Goal: Information Seeking & Learning: Learn about a topic

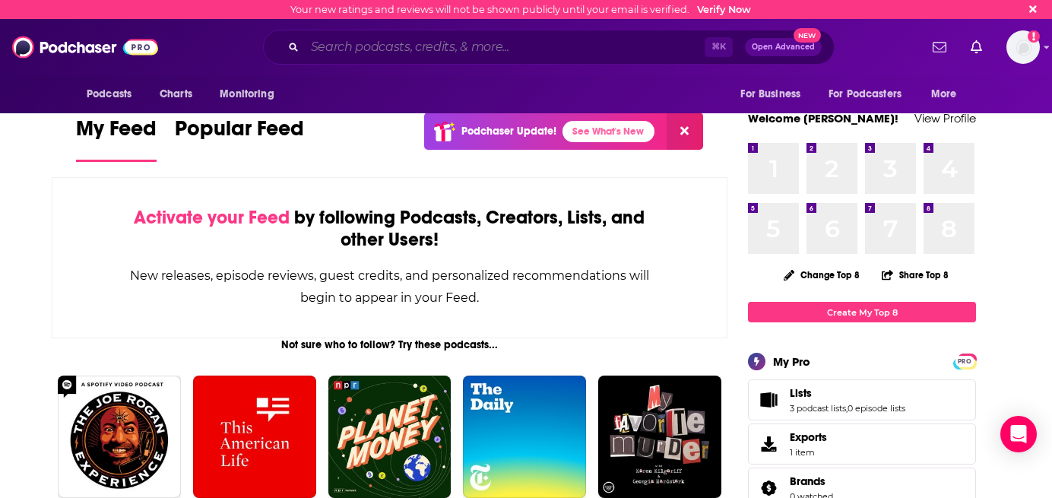
click at [566, 48] on input "Search podcasts, credits, & more..." at bounding box center [505, 47] width 400 height 24
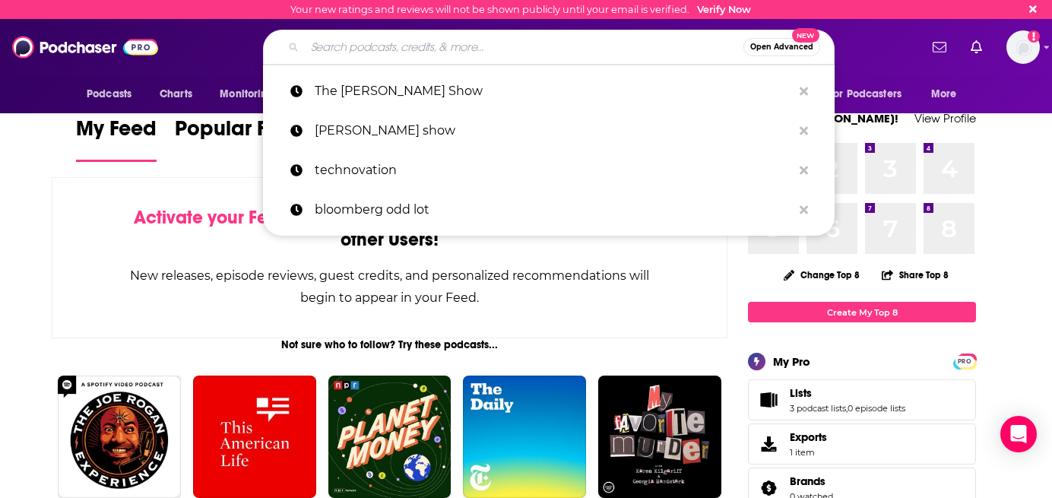
click at [515, 41] on input "Search podcasts, credits, & more..." at bounding box center [524, 47] width 439 height 24
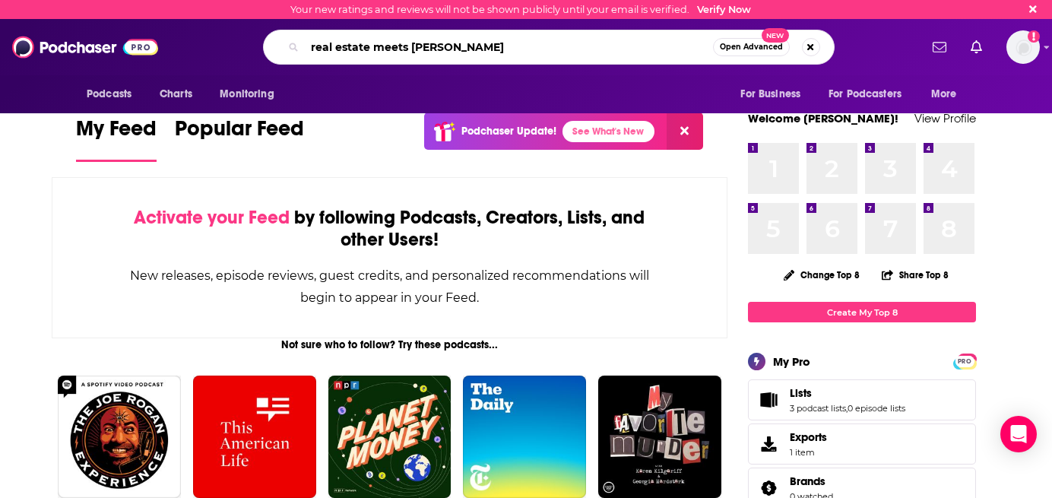
type input "real estate meets [PERSON_NAME]"
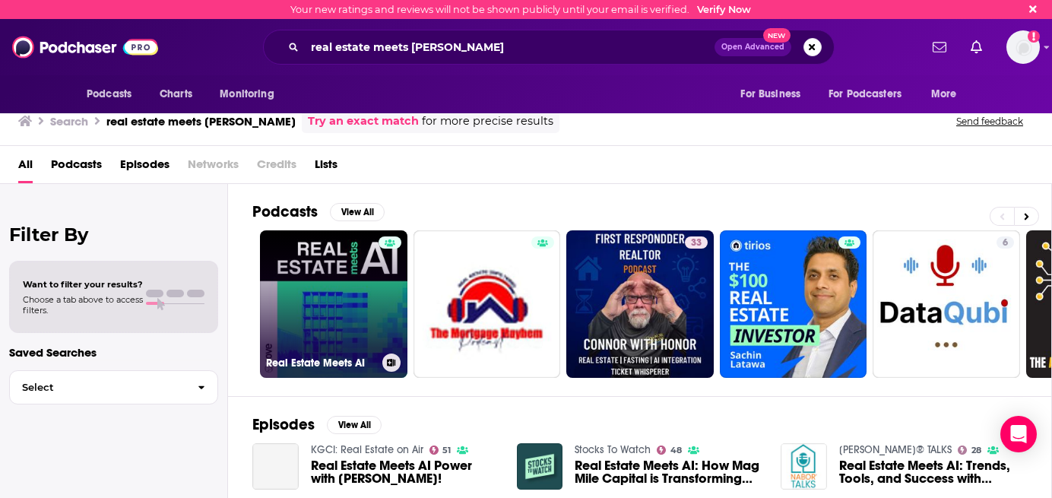
click at [334, 303] on link "Real Estate Meets AI" at bounding box center [333, 303] width 147 height 147
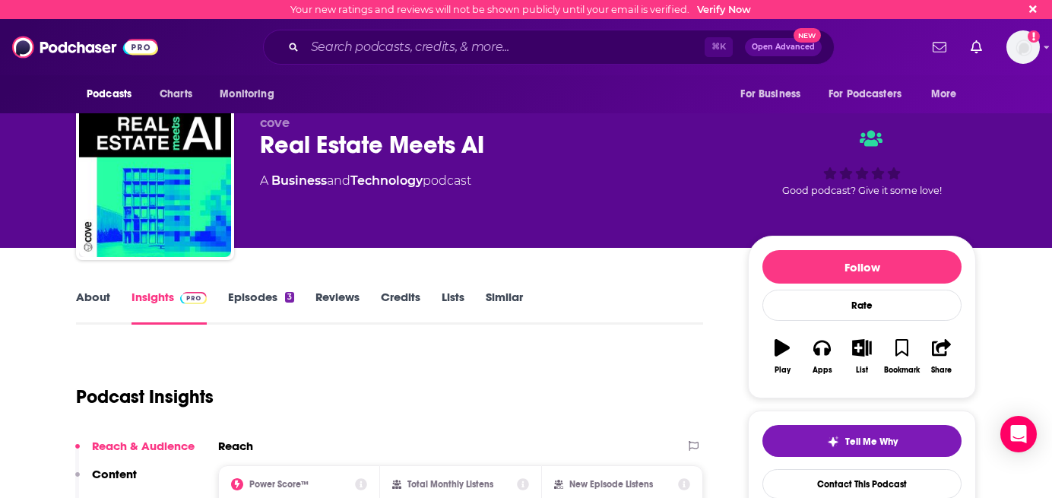
scroll to position [38, 0]
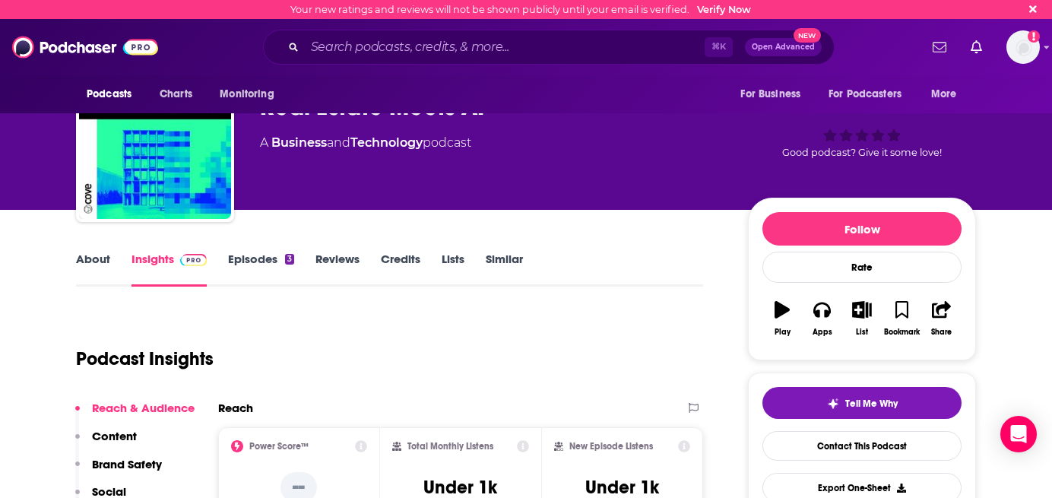
click at [504, 249] on div "About Insights Episodes 3 Reviews Credits Lists Similar" at bounding box center [389, 267] width 627 height 37
click at [505, 251] on div "About Insights Episodes 3 Reviews Credits Lists Similar" at bounding box center [389, 267] width 627 height 37
click at [506, 252] on link "Similar" at bounding box center [504, 269] width 37 height 35
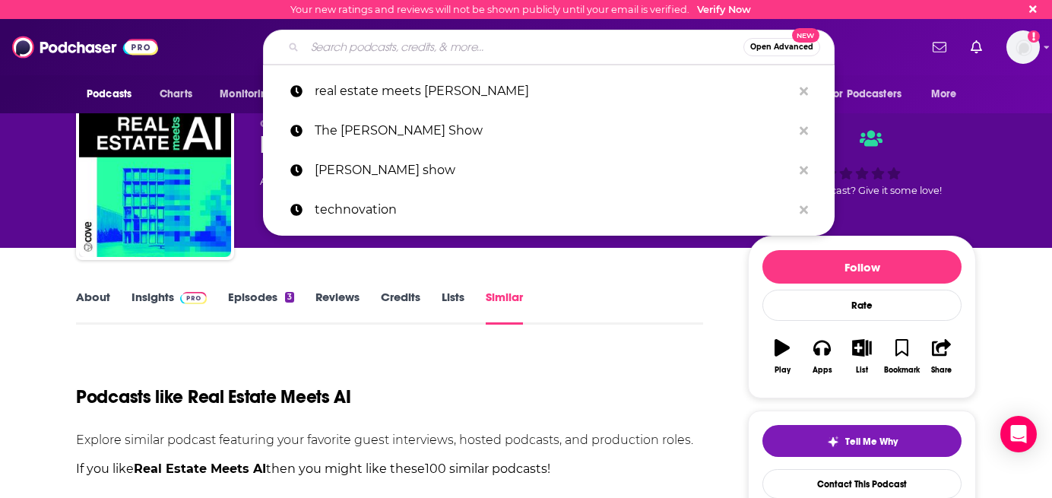
click at [441, 55] on input "Search podcasts, credits, & more..." at bounding box center [524, 47] width 439 height 24
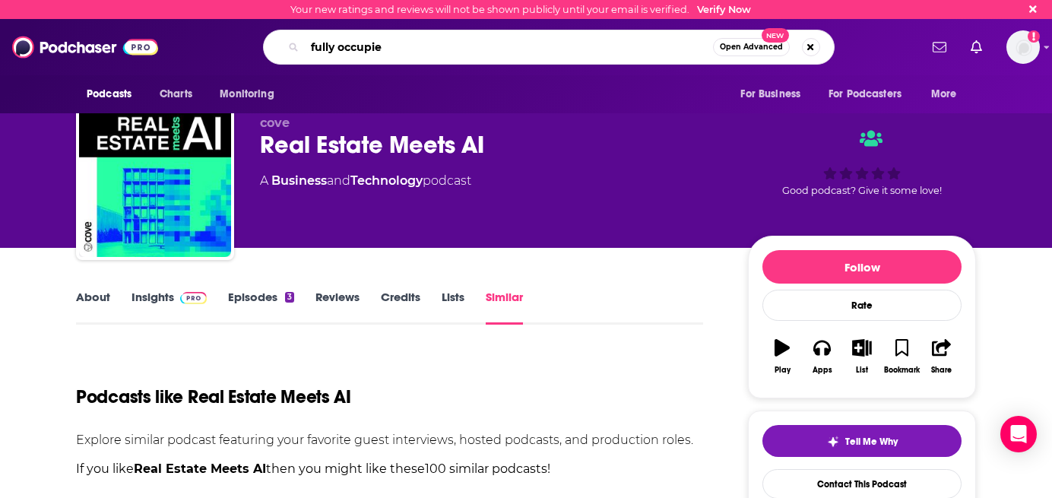
type input "fully occupied"
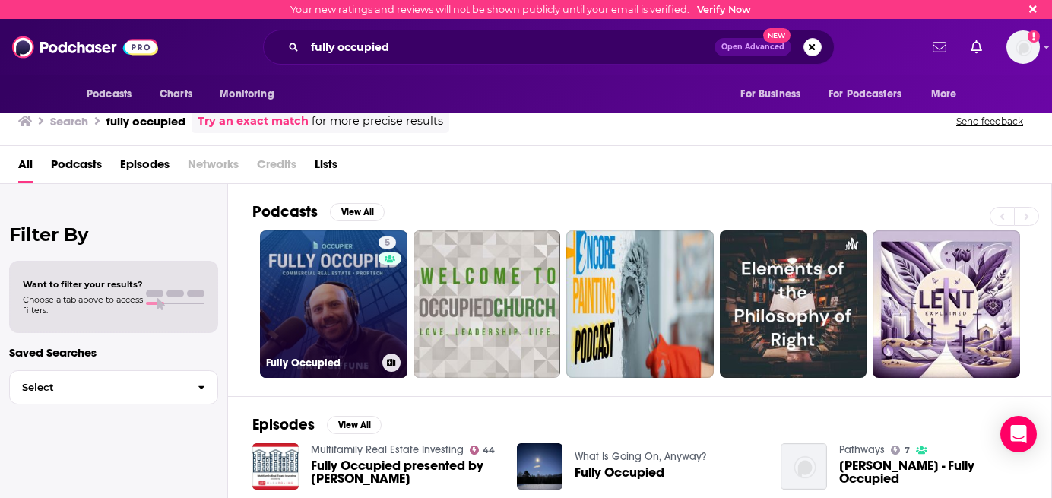
click at [296, 262] on link "5 Fully Occupied" at bounding box center [333, 303] width 147 height 147
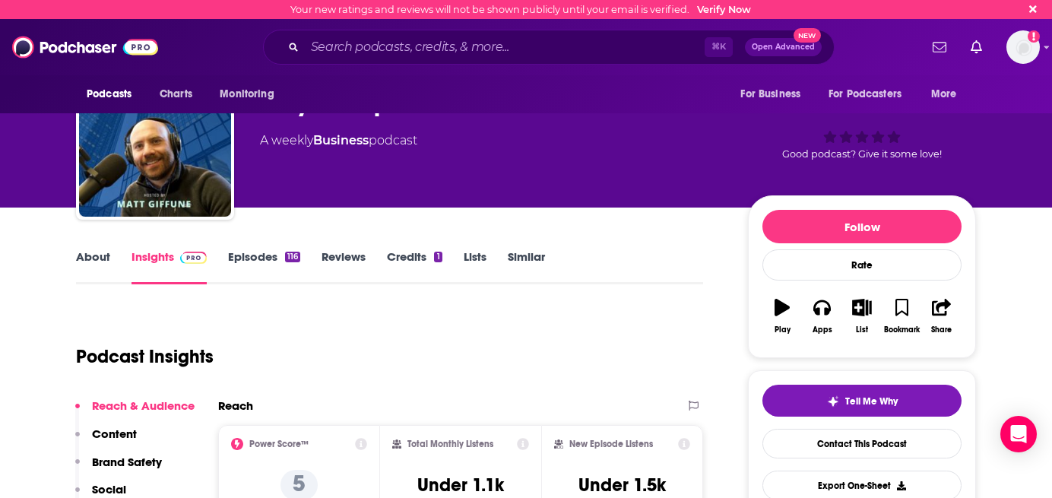
scroll to position [47, 0]
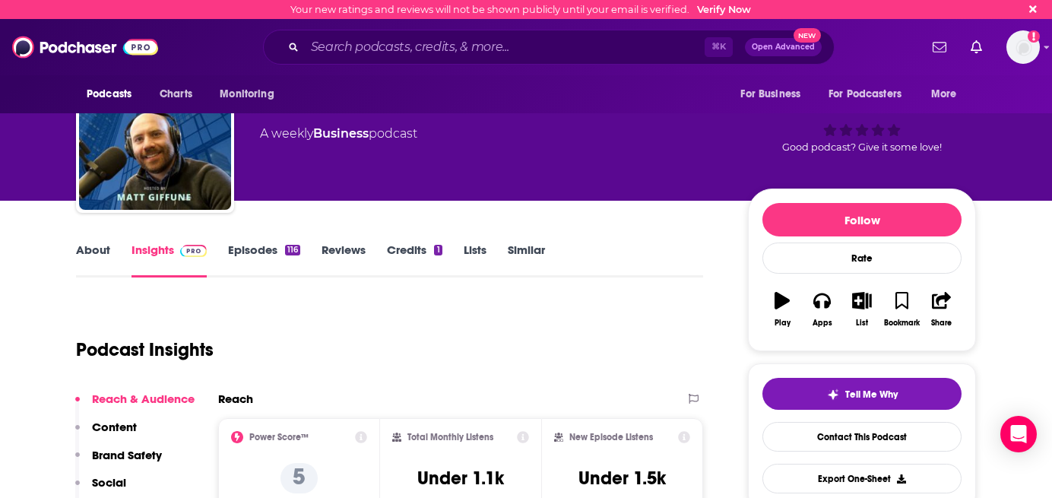
click at [518, 252] on link "Similar" at bounding box center [526, 259] width 37 height 35
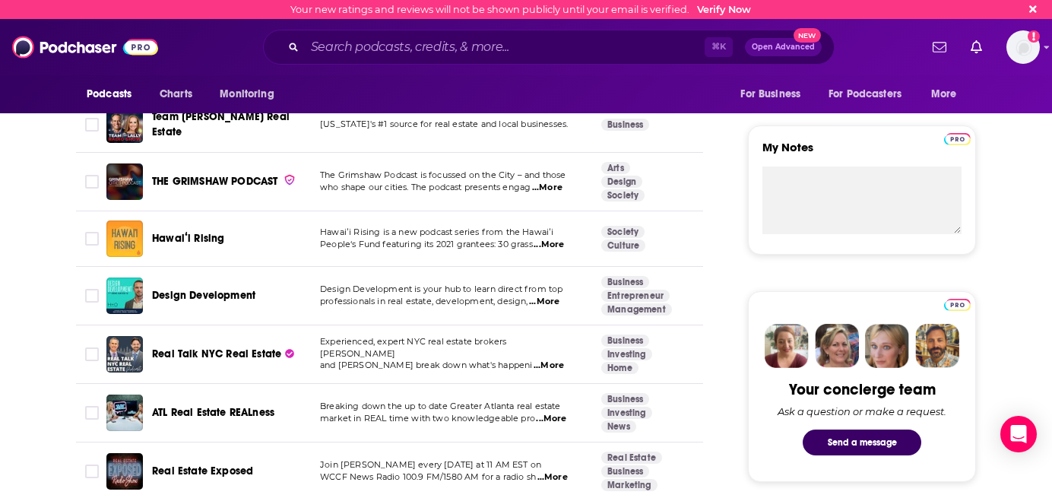
scroll to position [492, 0]
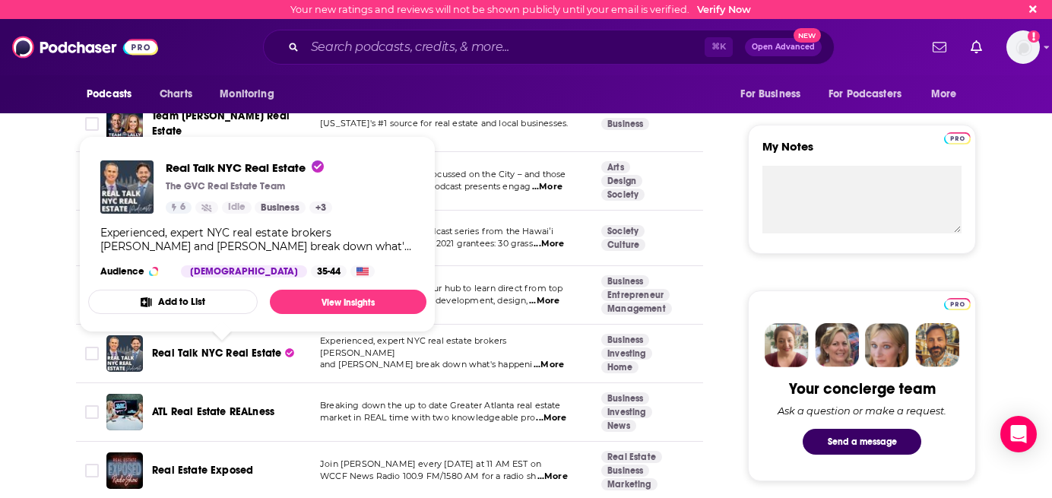
click at [192, 346] on span "Real Talk NYC Real Estate" at bounding box center [216, 353] width 129 height 15
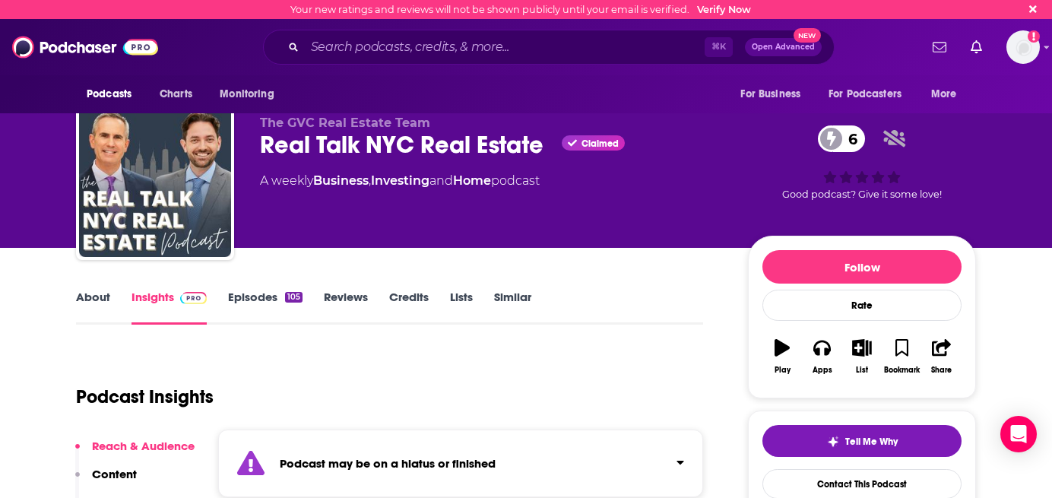
click at [258, 299] on link "Episodes 105" at bounding box center [265, 307] width 74 height 35
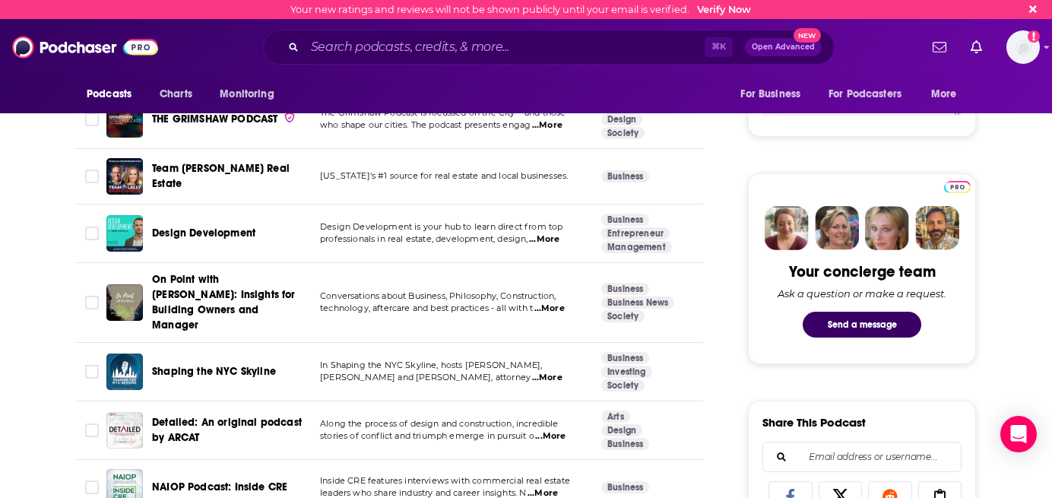
scroll to position [610, 0]
click at [559, 237] on span "...More" at bounding box center [544, 239] width 30 height 12
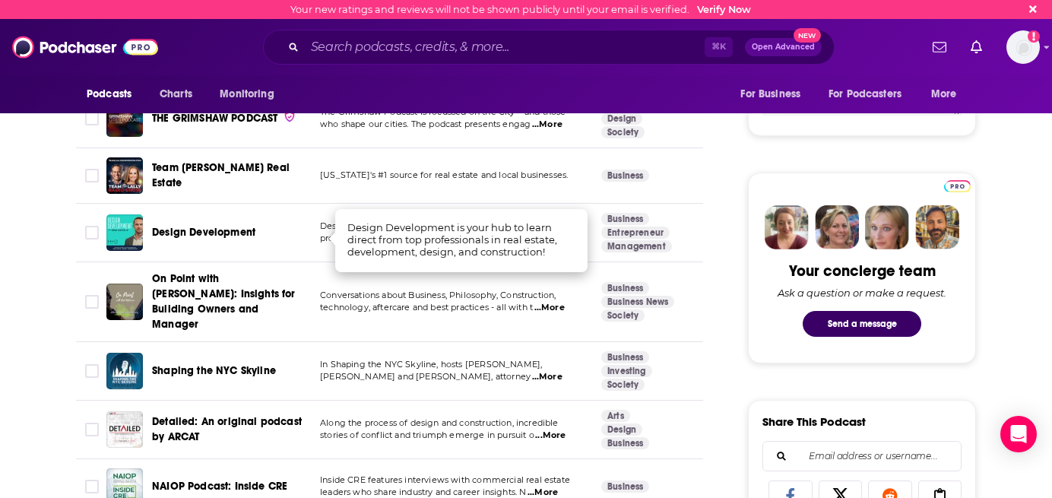
click at [394, 322] on td "Conversations about Business, Philosophy, Construction, technology, aftercare a…" at bounding box center [448, 302] width 281 height 80
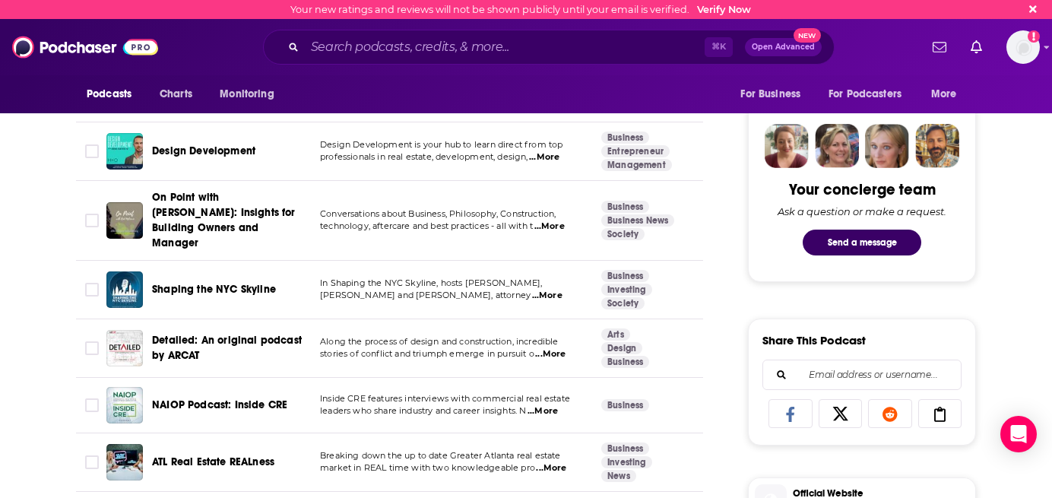
scroll to position [694, 0]
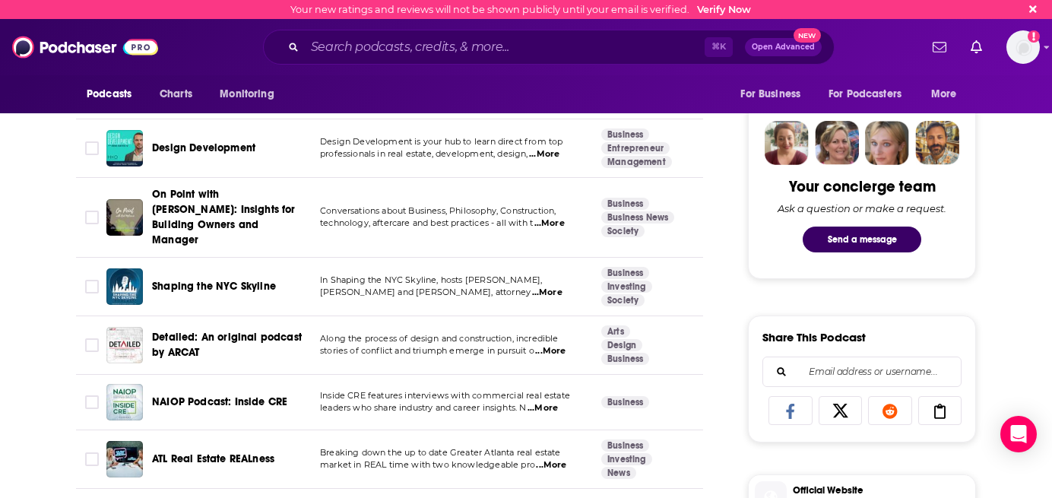
click at [560, 274] on p "In Shaping the NYC Skyline, hosts [PERSON_NAME]," at bounding box center [448, 280] width 256 height 12
click at [559, 287] on span "...More" at bounding box center [547, 293] width 30 height 12
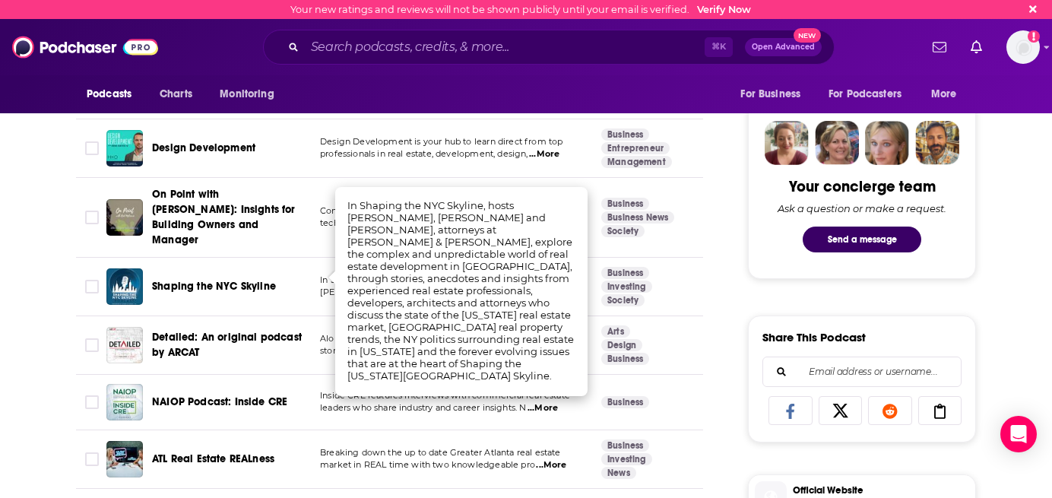
click at [681, 332] on td "Arts Design Business" at bounding box center [653, 345] width 129 height 59
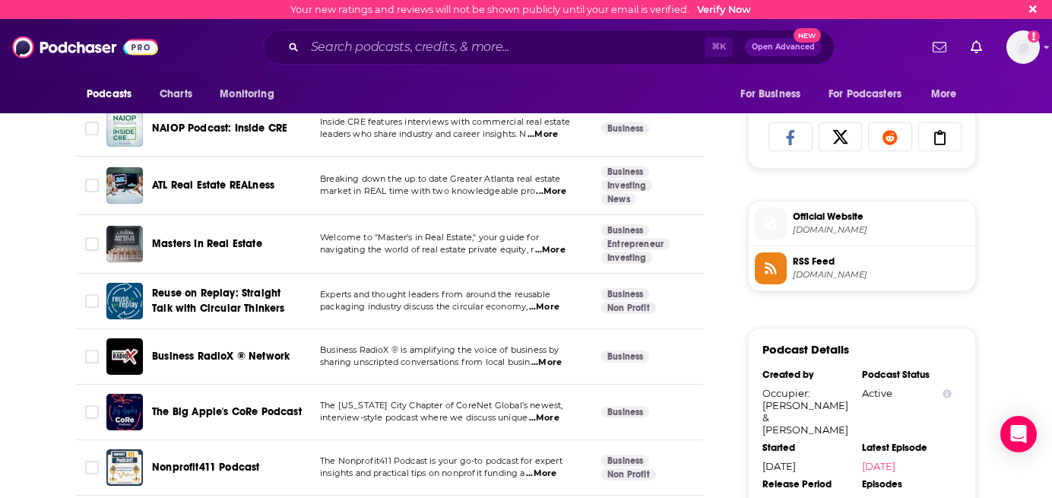
scroll to position [968, 0]
click at [553, 243] on span "...More" at bounding box center [550, 249] width 30 height 12
click at [306, 285] on div "Reuse on Replay: Straight Talk with Circular Thinkers" at bounding box center [231, 300] width 158 height 30
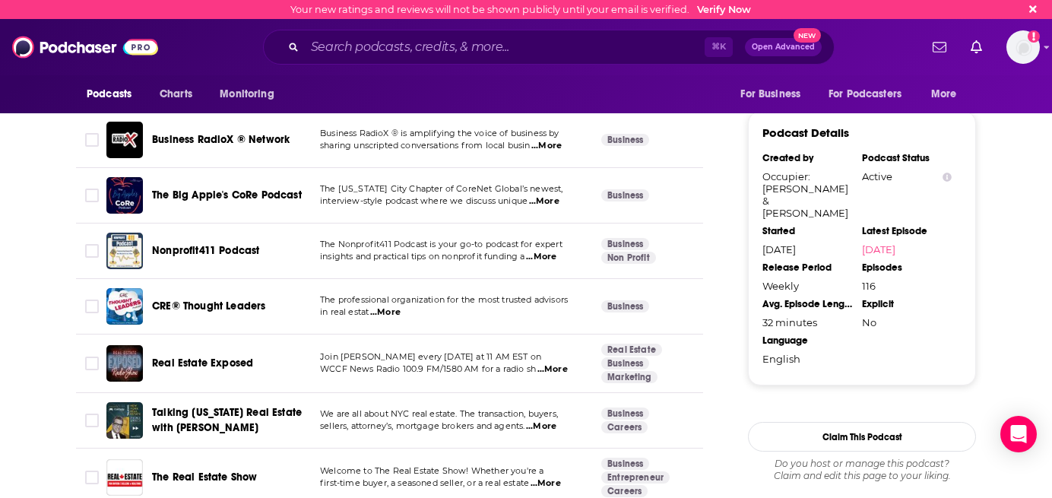
scroll to position [1186, 0]
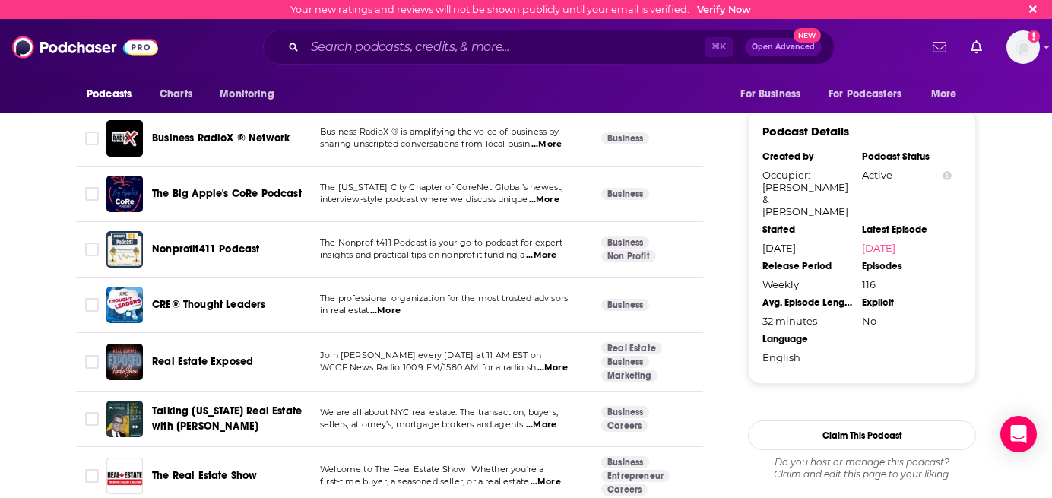
click at [395, 305] on span "...More" at bounding box center [385, 311] width 30 height 12
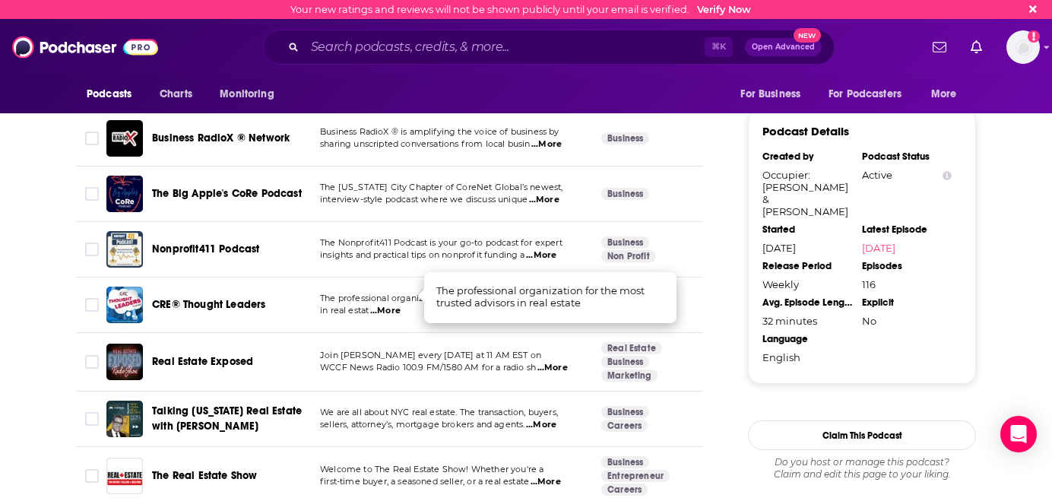
click at [204, 298] on span "CRE® Thought Leaders" at bounding box center [208, 304] width 113 height 13
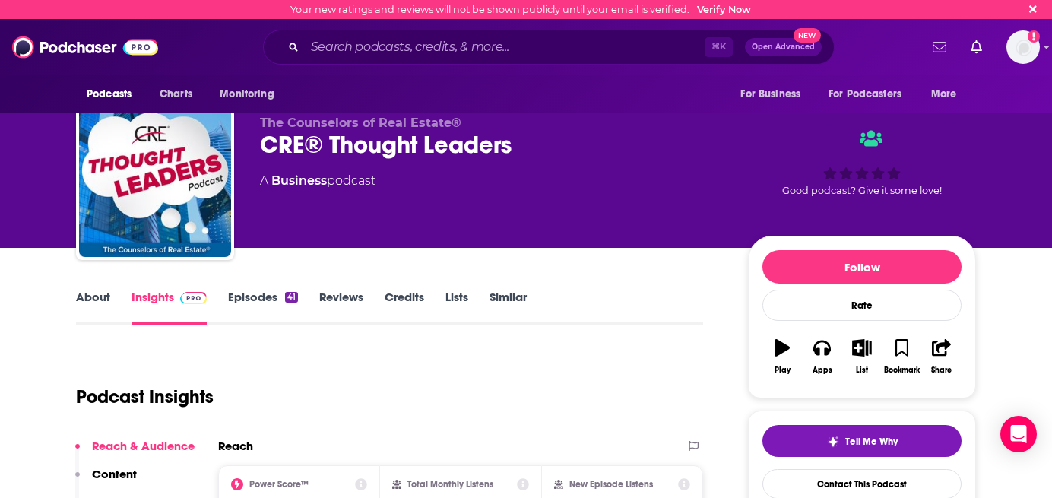
click at [257, 297] on link "Episodes 41" at bounding box center [263, 307] width 70 height 35
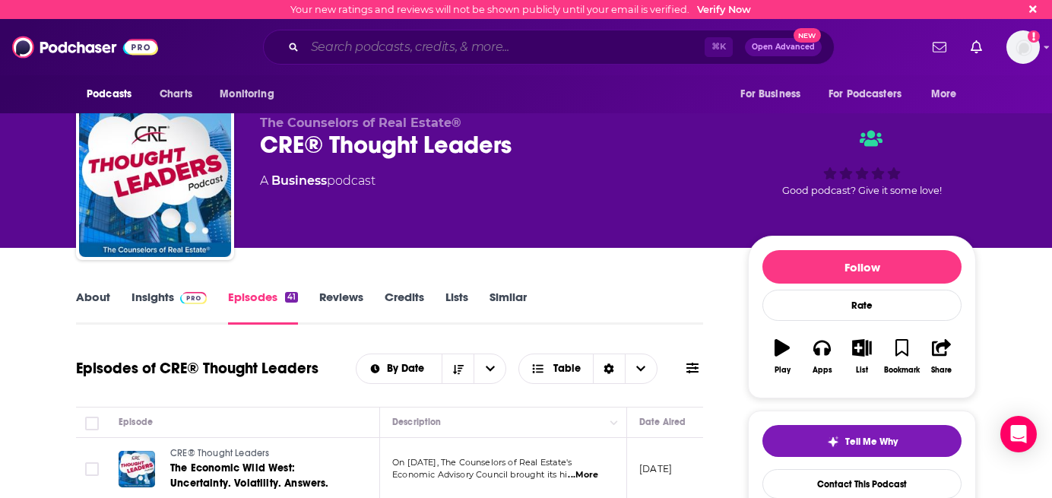
click at [430, 52] on input "Search podcasts, credits, & more..." at bounding box center [505, 47] width 400 height 24
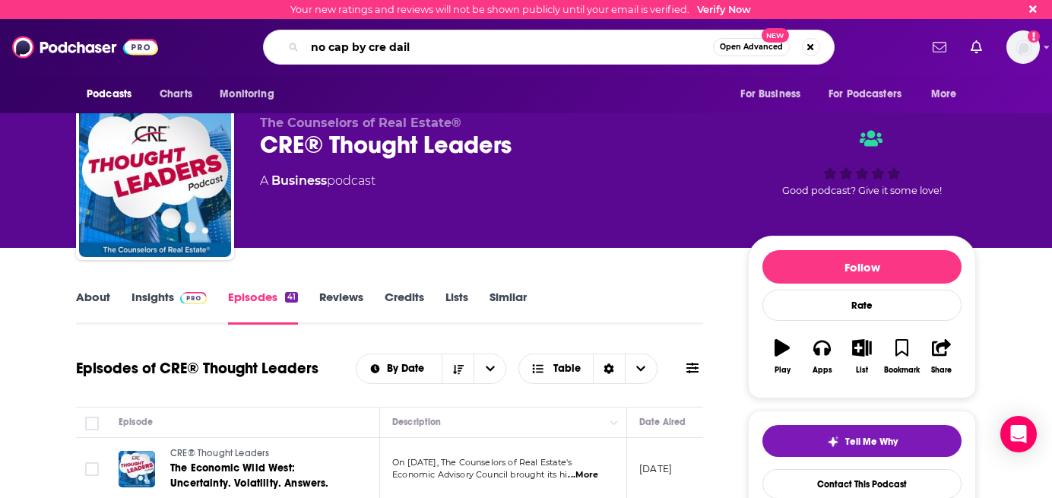
type input "no cap by cre daily"
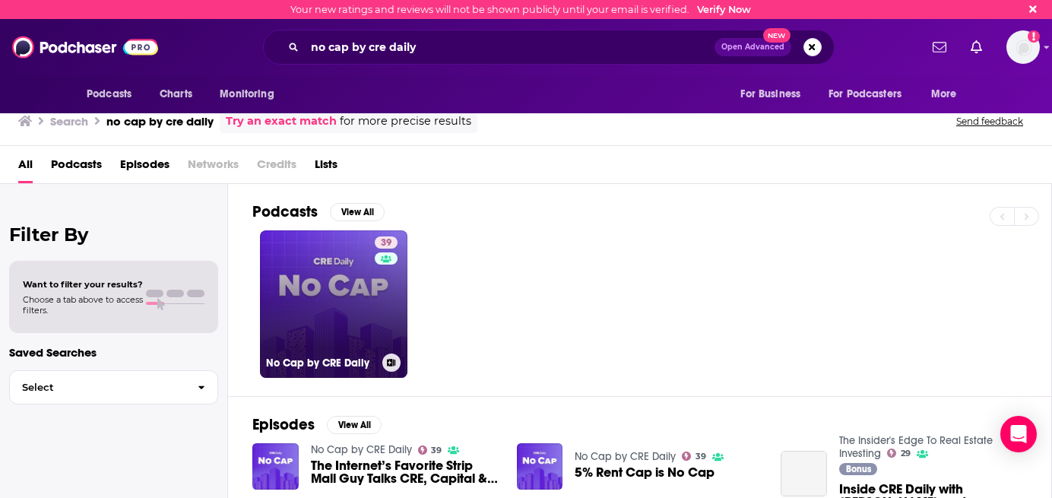
click at [363, 308] on link "39 No Cap by CRE Daily" at bounding box center [333, 303] width 147 height 147
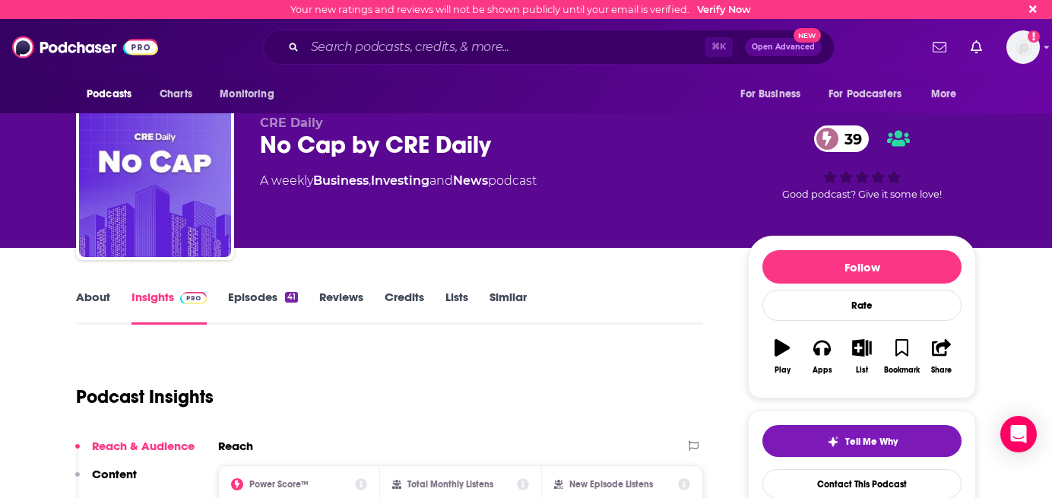
click at [503, 302] on link "Similar" at bounding box center [508, 307] width 37 height 35
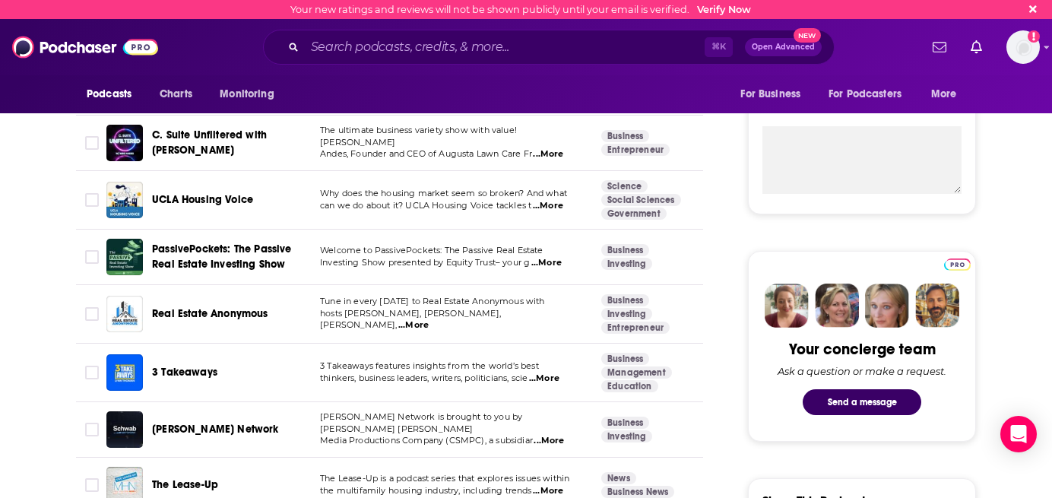
scroll to position [532, 0]
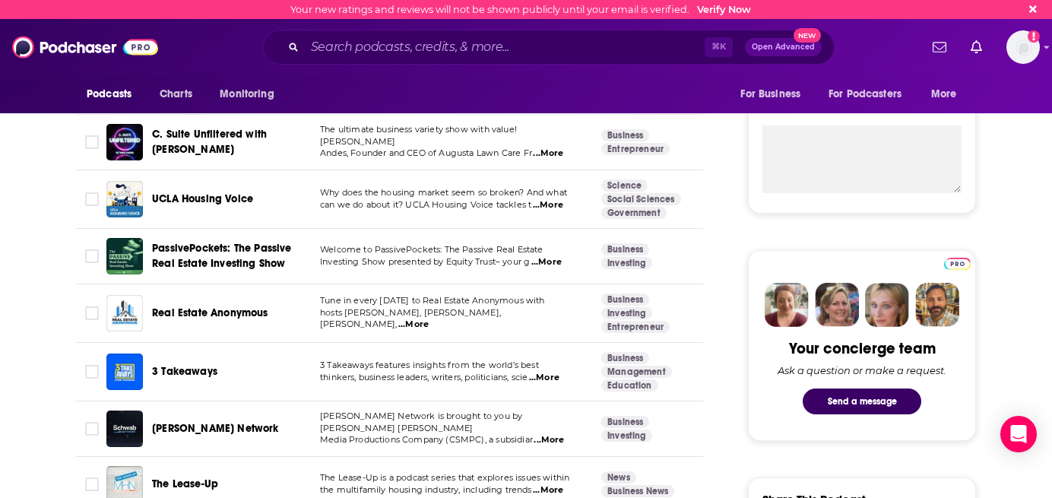
click at [429, 319] on span "...More" at bounding box center [413, 325] width 30 height 12
click at [385, 434] on span "Media Productions Company (CSMPC), a subsidiar" at bounding box center [426, 439] width 213 height 11
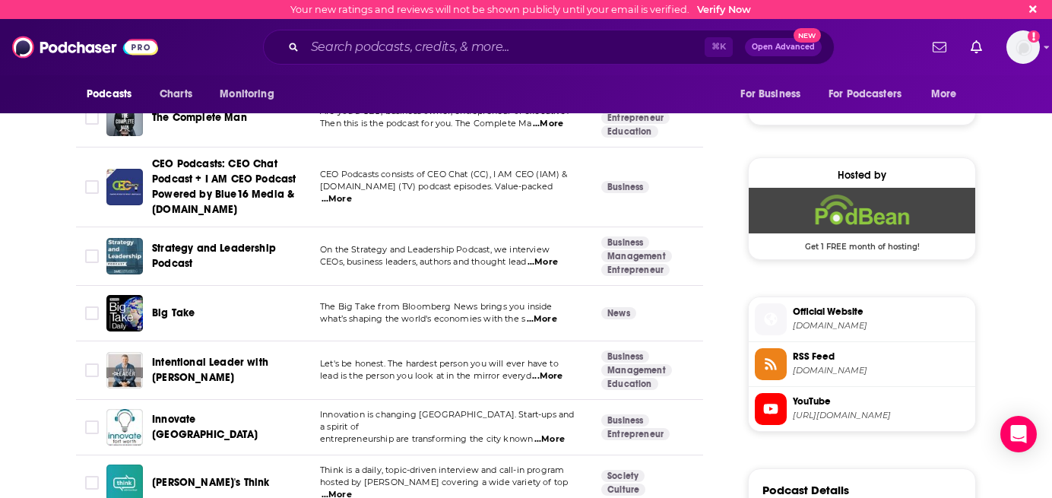
scroll to position [1016, 0]
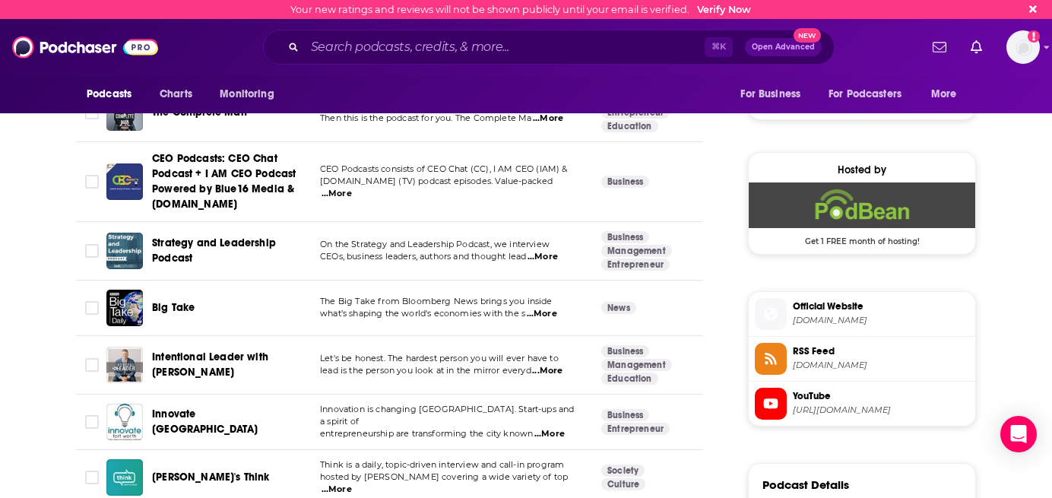
click at [542, 258] on span "...More" at bounding box center [543, 257] width 30 height 12
click at [419, 428] on span "entrepreneurship are transforming the city known" at bounding box center [426, 433] width 213 height 11
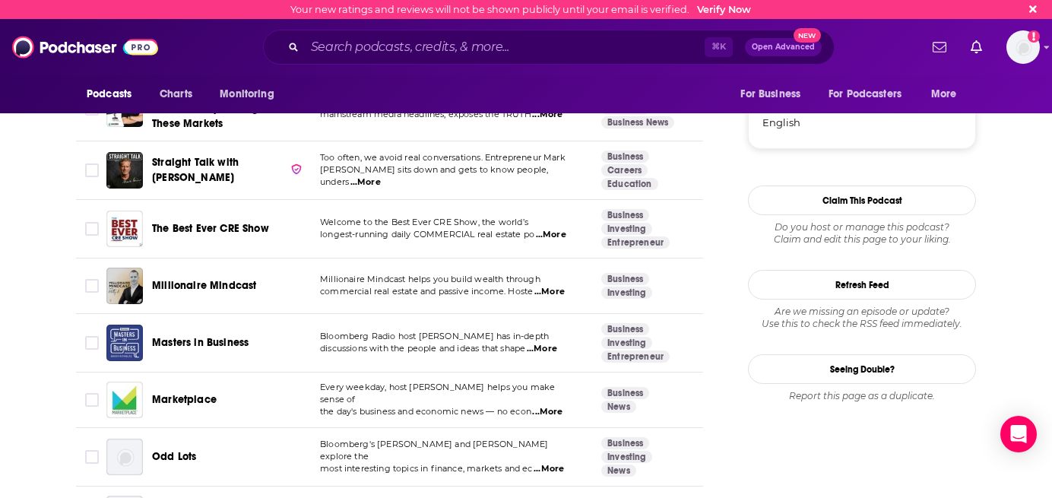
scroll to position [1571, 0]
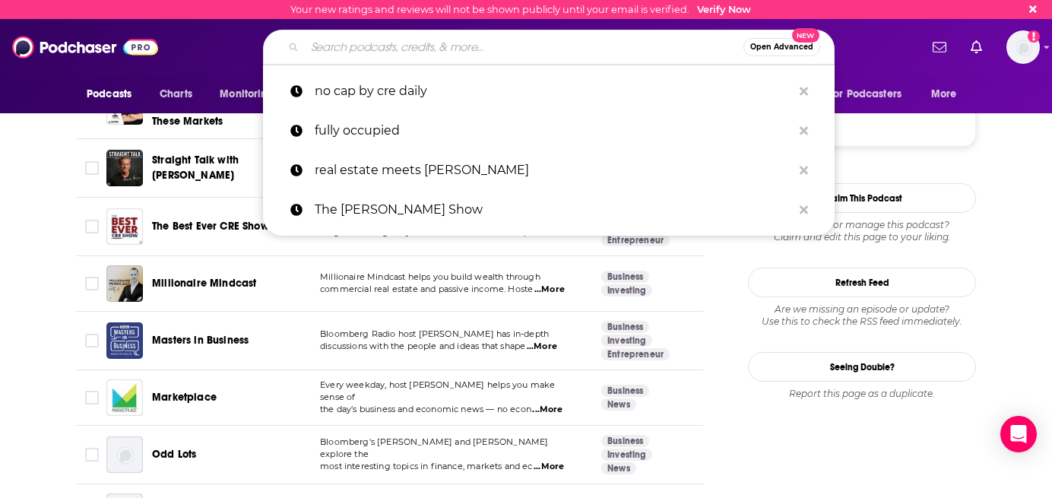
click at [489, 43] on input "Search podcasts, credits, & more..." at bounding box center [524, 47] width 439 height 24
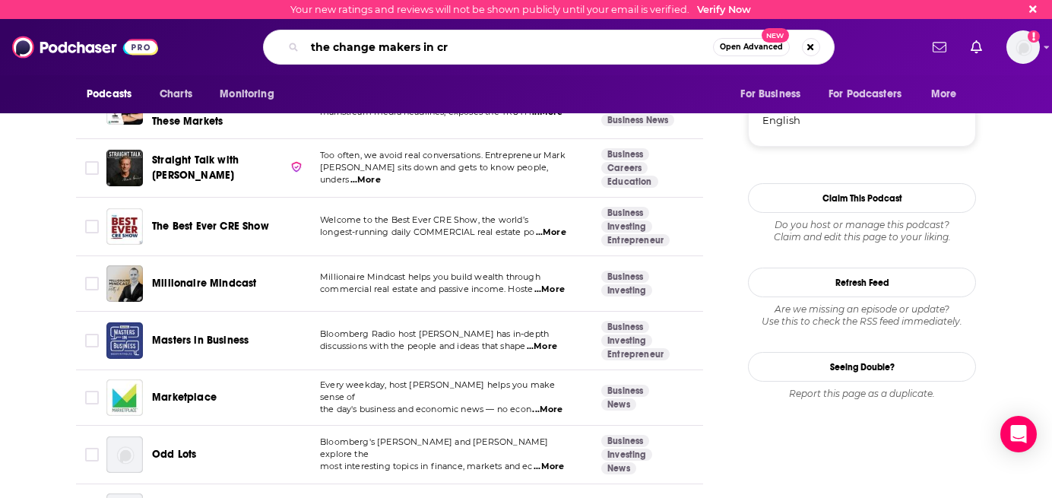
type input "the change makers in cre"
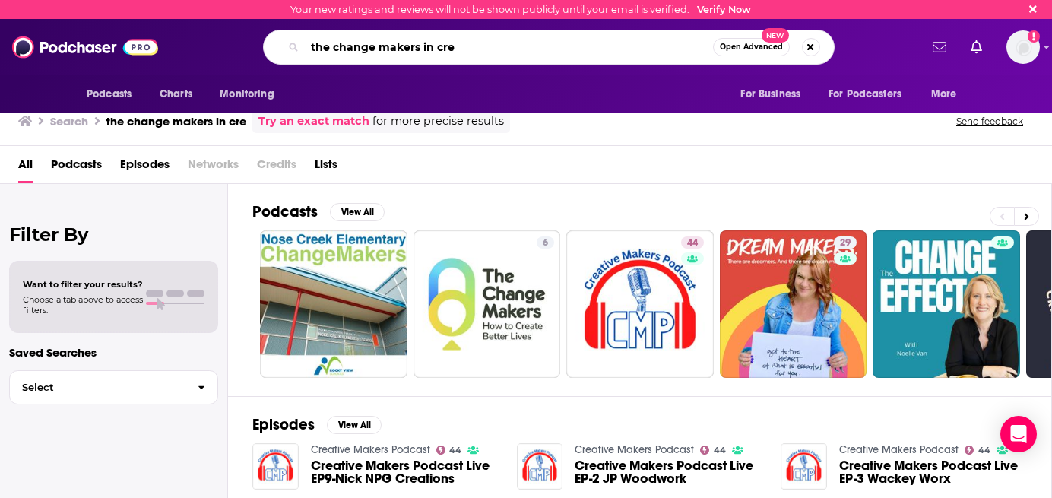
click at [472, 44] on input "the change makers in cre" at bounding box center [509, 47] width 408 height 24
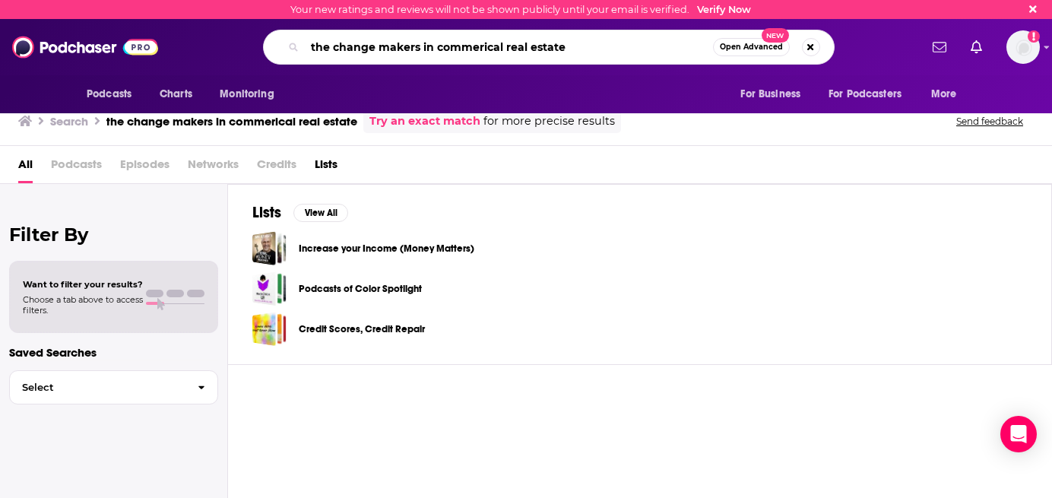
click at [594, 44] on input "the change makers in commerical real estate" at bounding box center [509, 47] width 408 height 24
click at [433, 54] on input "the change makers in commerical real estate" at bounding box center [509, 47] width 408 height 24
drag, startPoint x: 436, startPoint y: 49, endPoint x: 285, endPoint y: 48, distance: 151.3
click at [285, 48] on div "the change makers in commerical real estate Open Advanced New" at bounding box center [549, 47] width 572 height 35
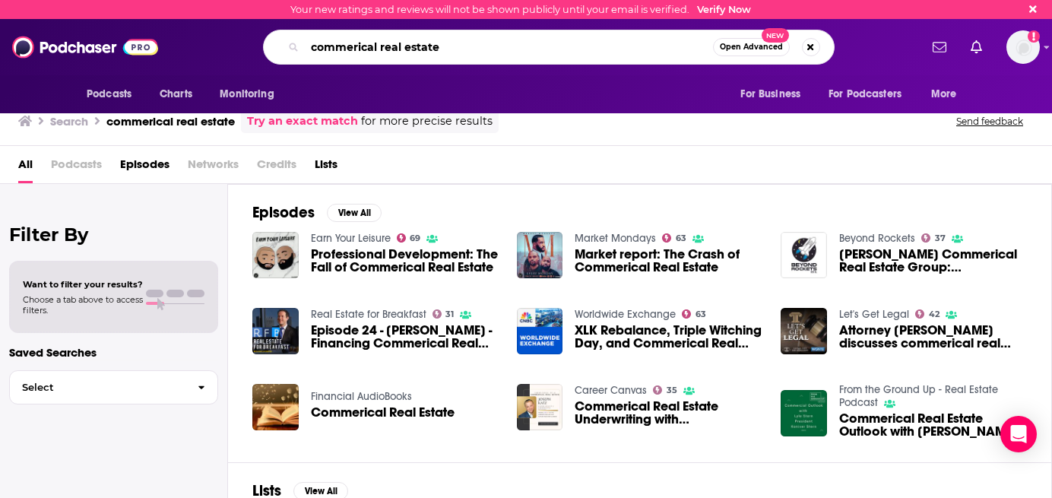
click at [521, 50] on input "commerical real estate" at bounding box center [509, 47] width 408 height 24
paste input "The Spotlight – A Women Speak CRE Podcast"
type input "The Spotlight – A Women Speak CRE Podcast"
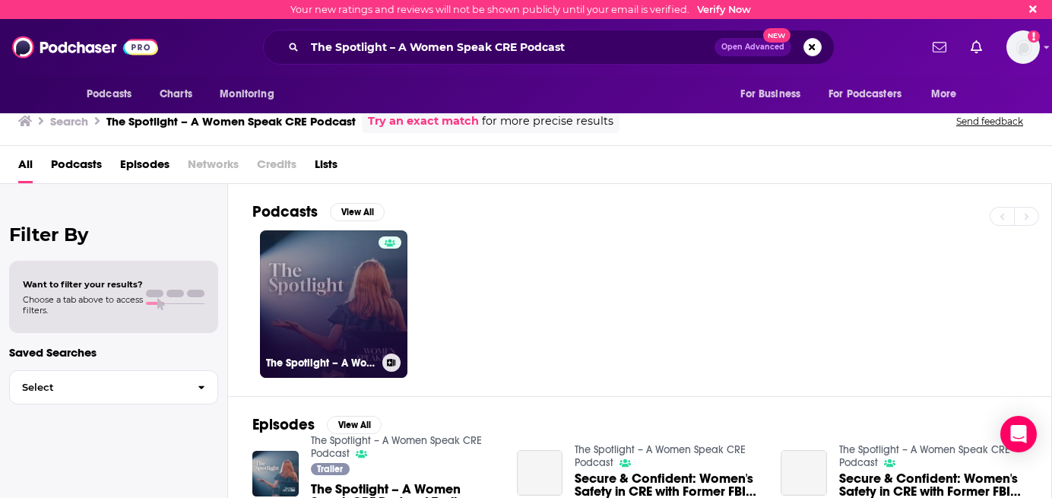
click at [315, 273] on link "The Spotlight – A Women Speak CRE Podcast" at bounding box center [333, 303] width 147 height 147
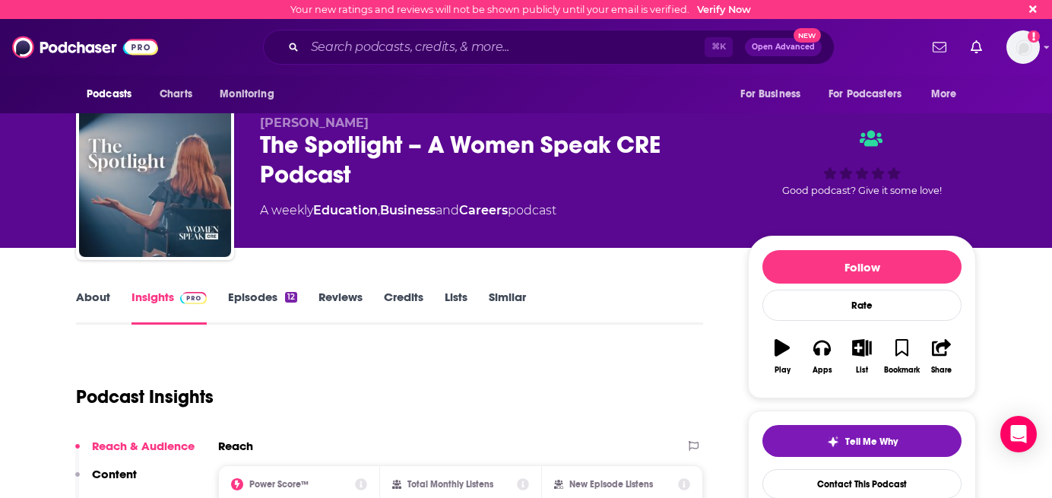
click at [281, 309] on link "Episodes 12" at bounding box center [262, 307] width 69 height 35
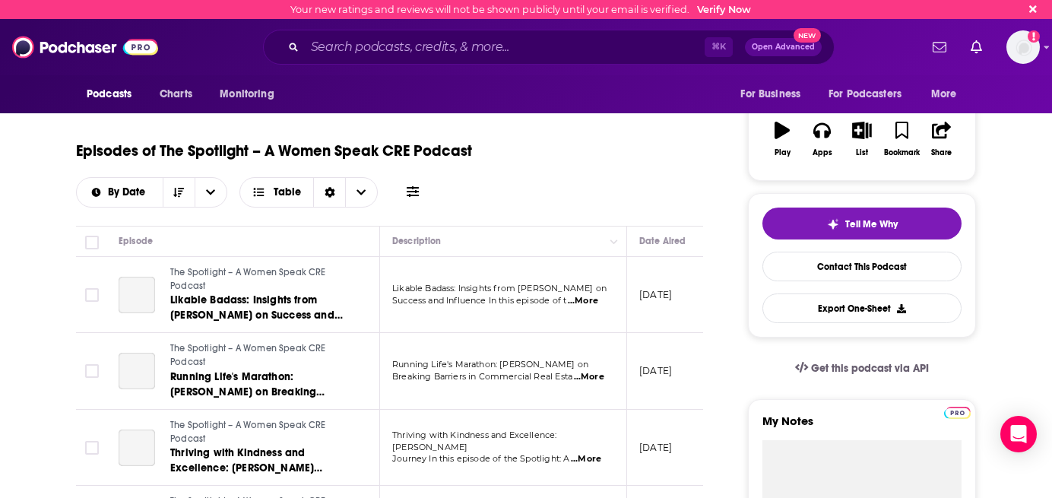
scroll to position [219, 0]
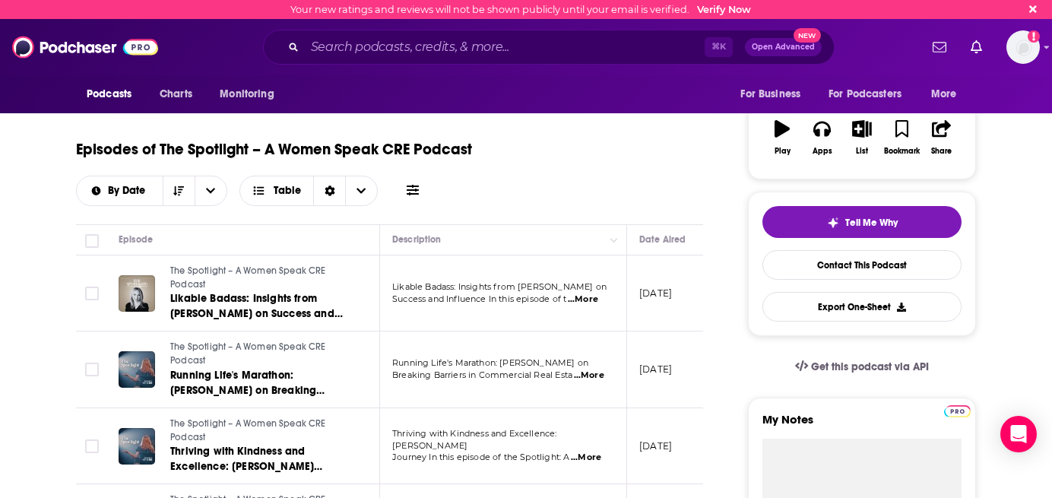
click at [588, 297] on span "...More" at bounding box center [583, 299] width 30 height 12
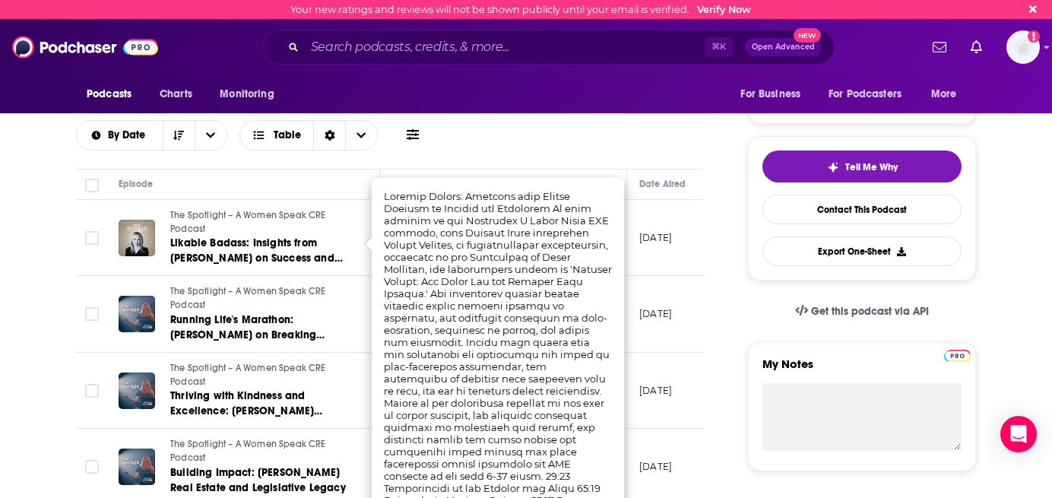
scroll to position [277, 0]
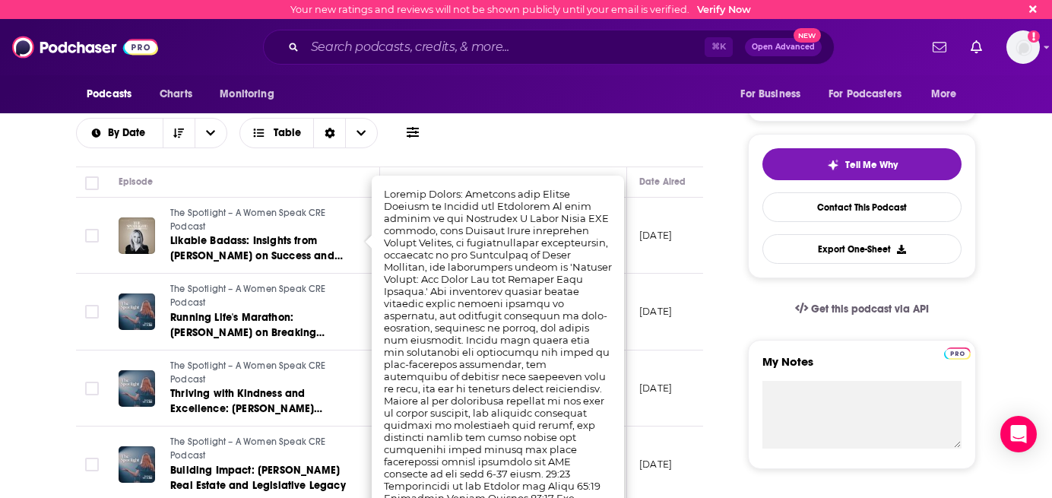
click at [671, 258] on td "[DATE]" at bounding box center [676, 236] width 99 height 77
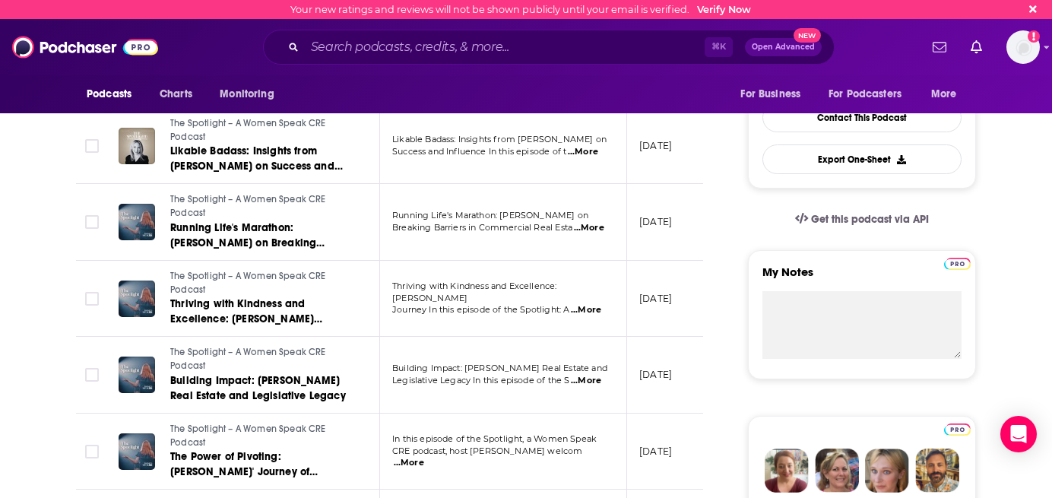
scroll to position [367, 0]
click at [604, 235] on td "Running Life's Marathon: [PERSON_NAME] on Breaking Barriers in Commercial Real …" at bounding box center [503, 221] width 247 height 77
click at [596, 225] on span "...More" at bounding box center [589, 227] width 30 height 12
click at [661, 192] on td "[DATE]" at bounding box center [676, 221] width 99 height 77
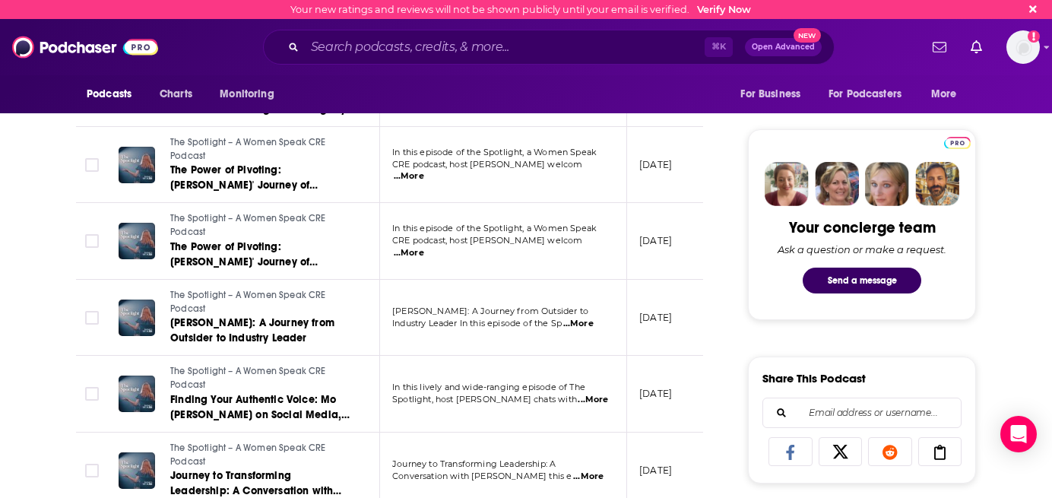
scroll to position [657, 0]
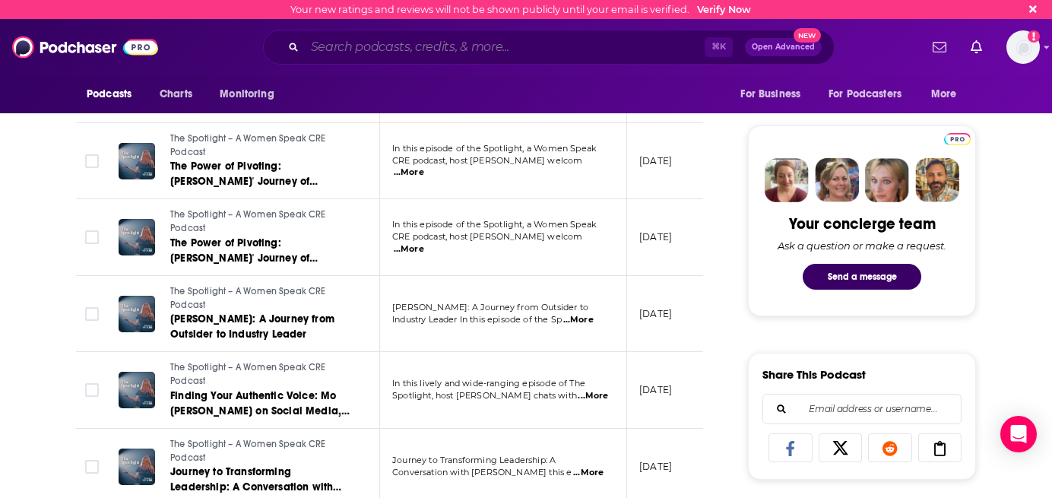
click at [502, 57] on input "Search podcasts, credits, & more..." at bounding box center [505, 47] width 400 height 24
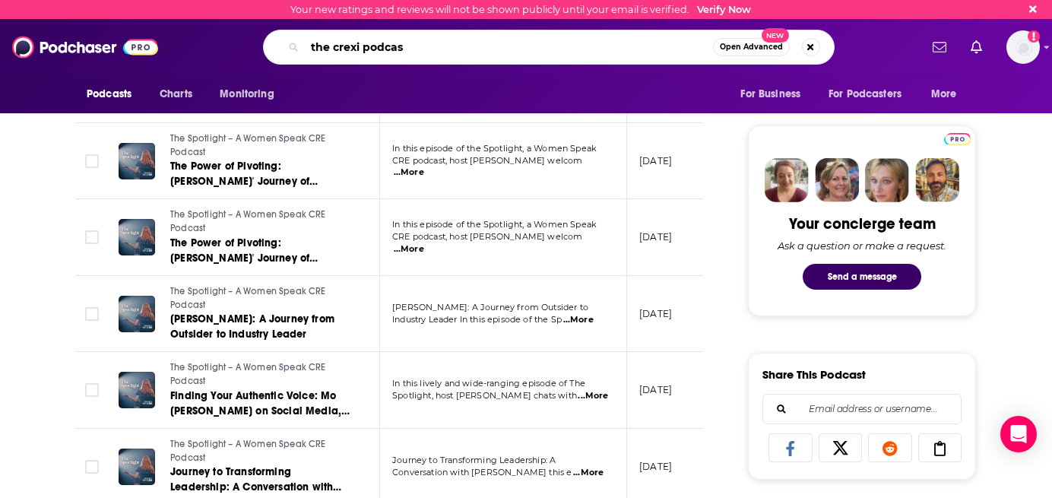
type input "the crexi podcast"
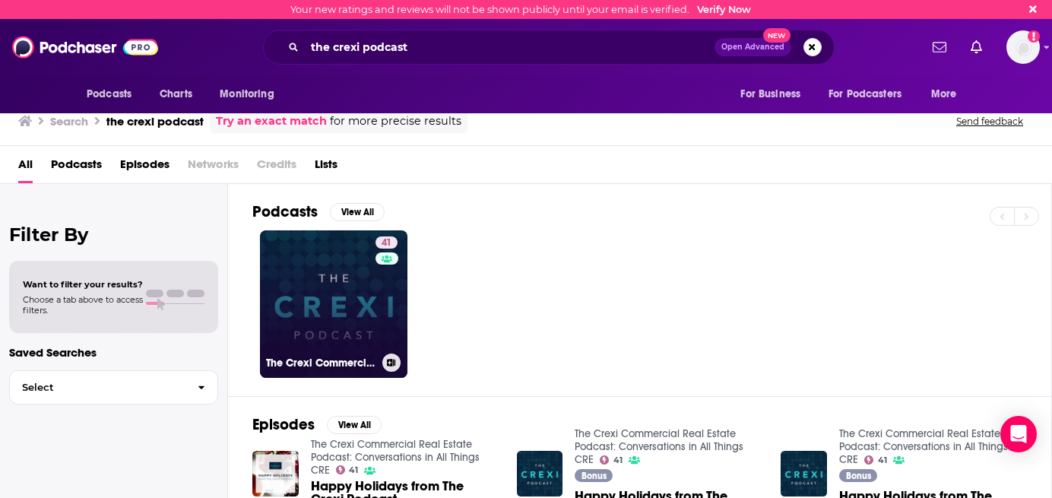
click at [309, 315] on link "41 The Crexi Commercial Real Estate Podcast: Conversations in All Things CRE" at bounding box center [333, 303] width 147 height 147
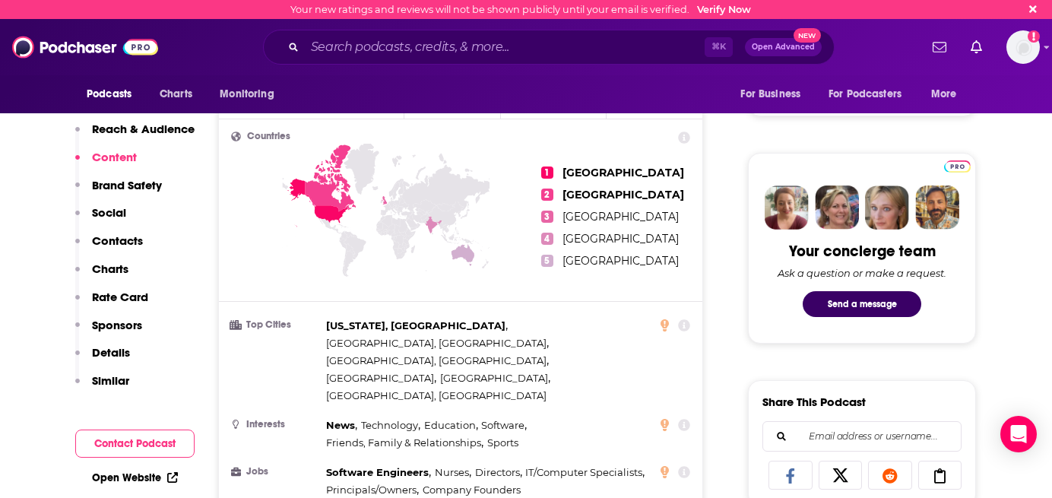
scroll to position [291, 0]
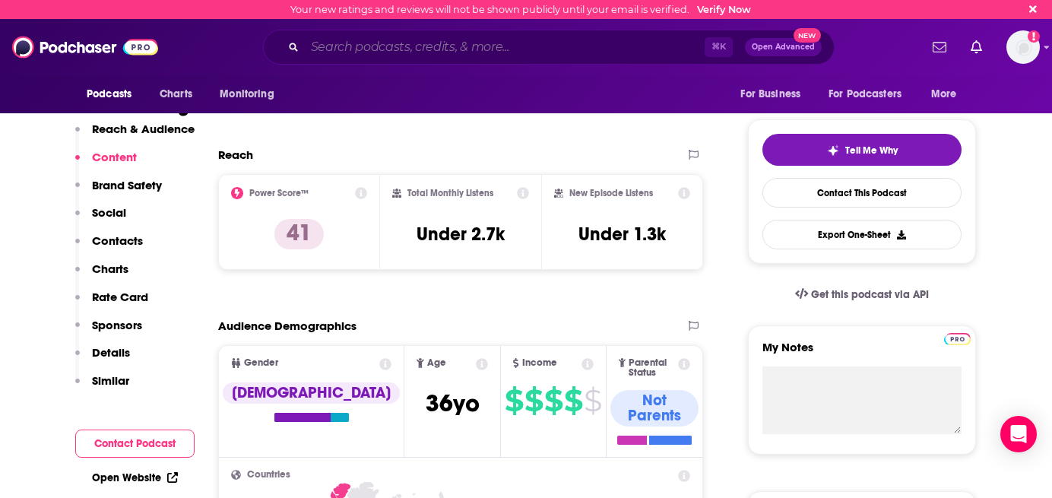
click at [559, 51] on input "Search podcasts, credits, & more..." at bounding box center [505, 47] width 400 height 24
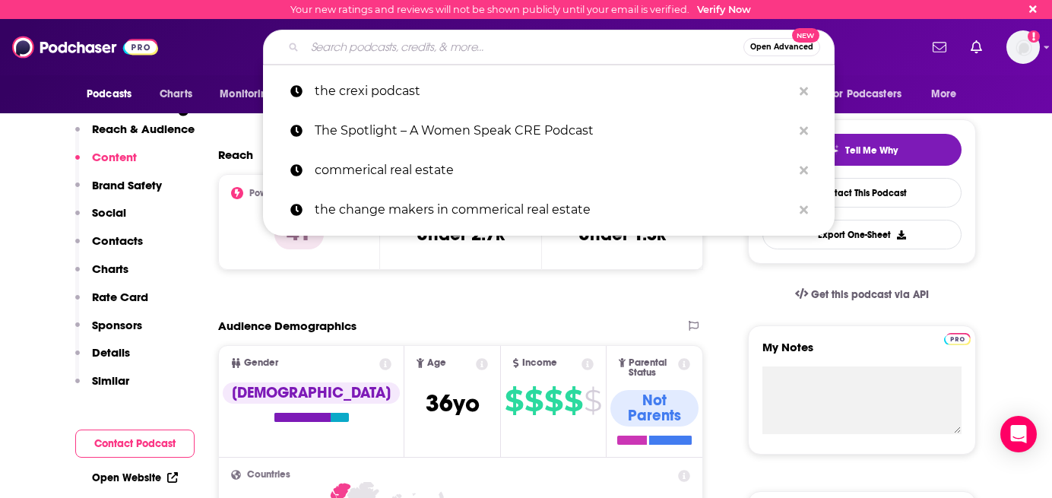
paste input "[URL][DOMAIN_NAME][PERSON_NAME]"
type input "[URL][DOMAIN_NAME][PERSON_NAME]"
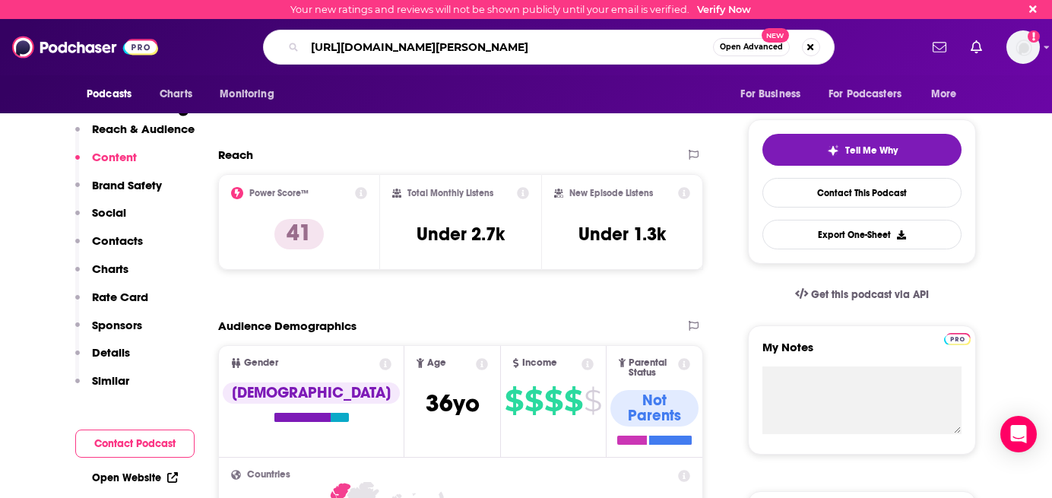
scroll to position [0, 459]
click at [559, 48] on input "[URL][DOMAIN_NAME][PERSON_NAME]" at bounding box center [509, 47] width 408 height 24
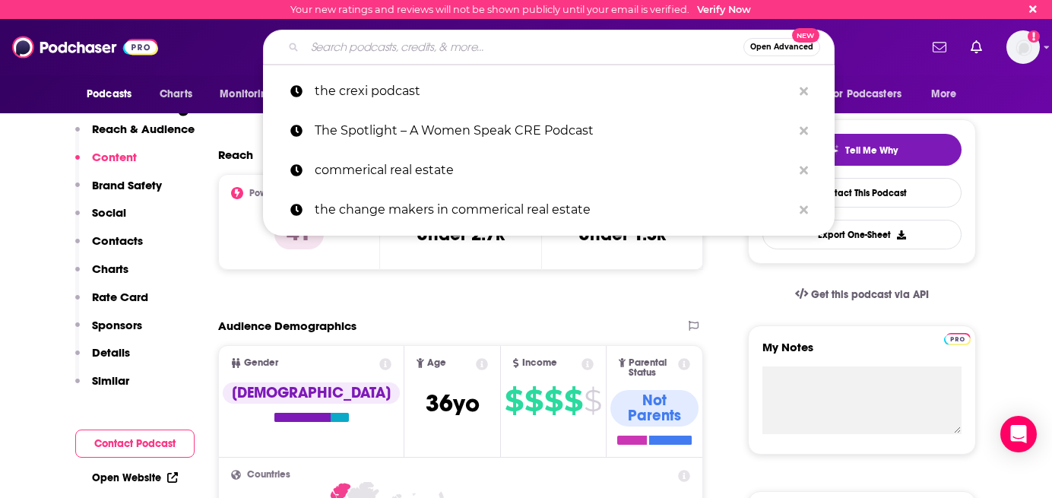
scroll to position [0, 0]
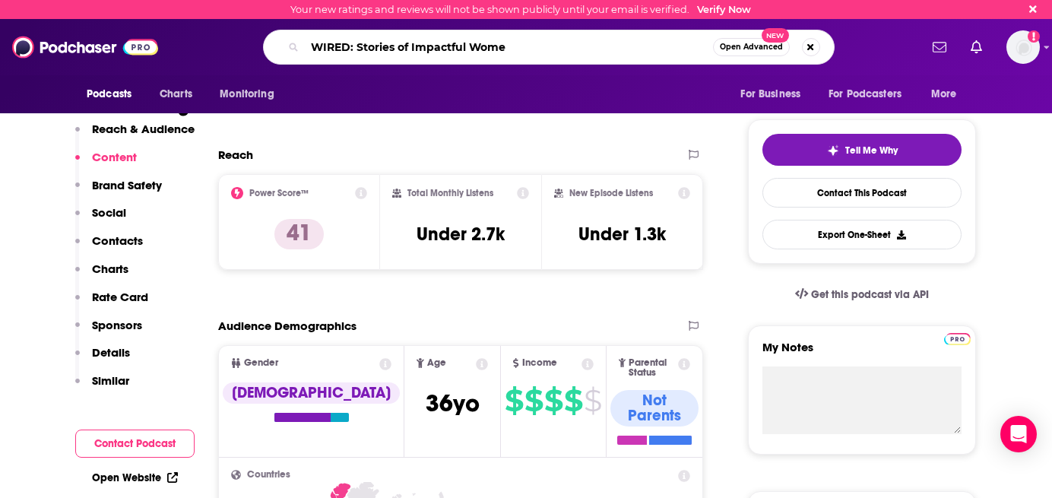
type input "WIRED: Stories of Impactful Women"
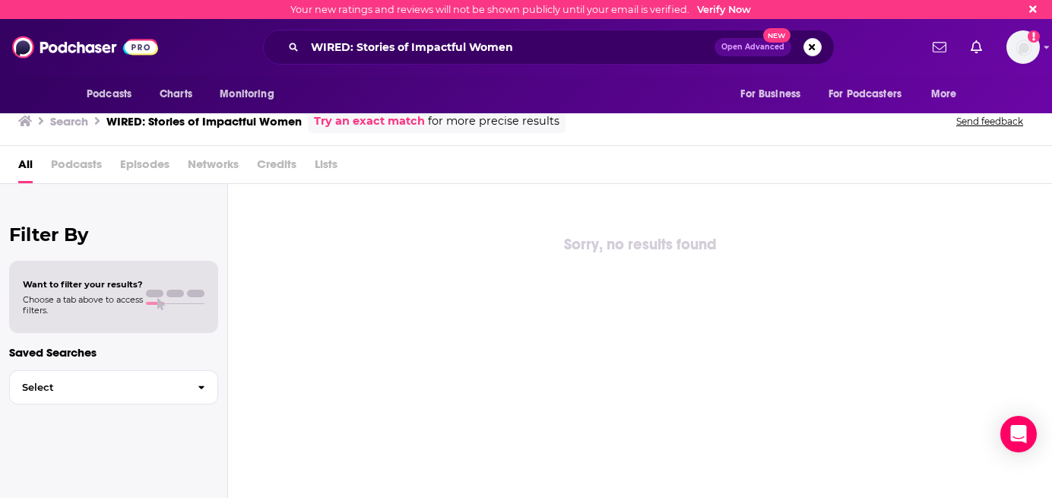
click at [577, 30] on div "WIRED: Stories of Impactful Women Open Advanced New" at bounding box center [549, 47] width 572 height 35
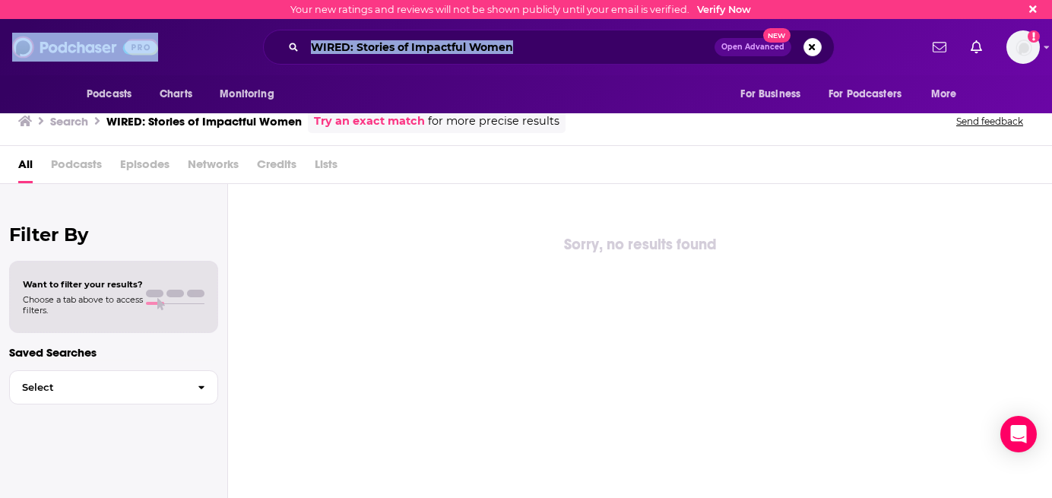
click at [577, 30] on div "WIRED: Stories of Impactful Women Open Advanced New" at bounding box center [549, 47] width 572 height 35
click at [577, 37] on input "WIRED: Stories of Impactful Women" at bounding box center [510, 47] width 410 height 24
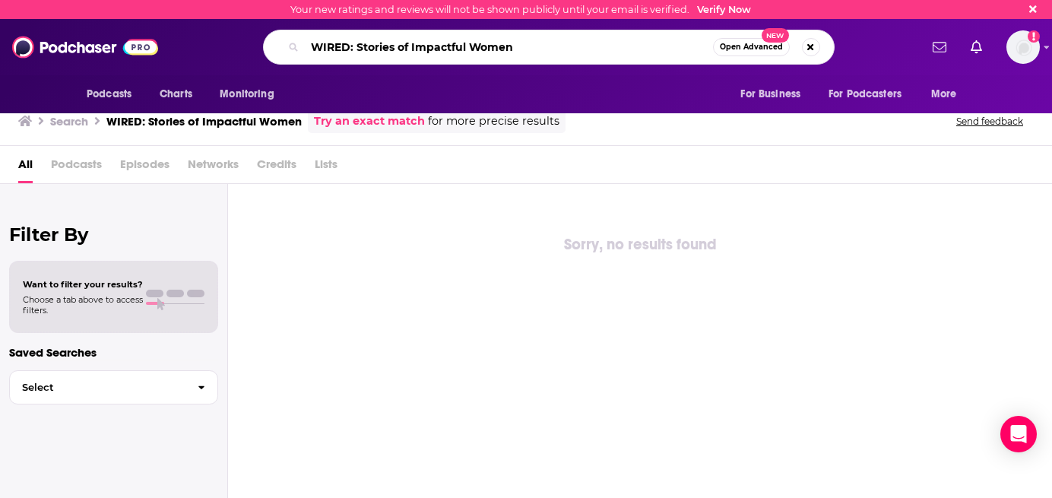
click at [577, 37] on input "WIRED: Stories of Impactful Women" at bounding box center [509, 47] width 408 height 24
type input "glow cre"
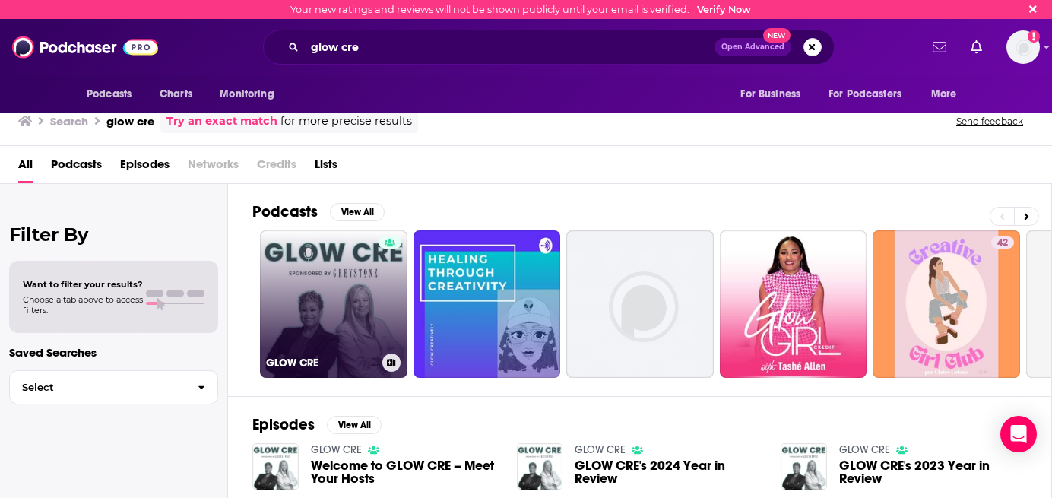
click at [336, 300] on link "GLOW CRE" at bounding box center [333, 303] width 147 height 147
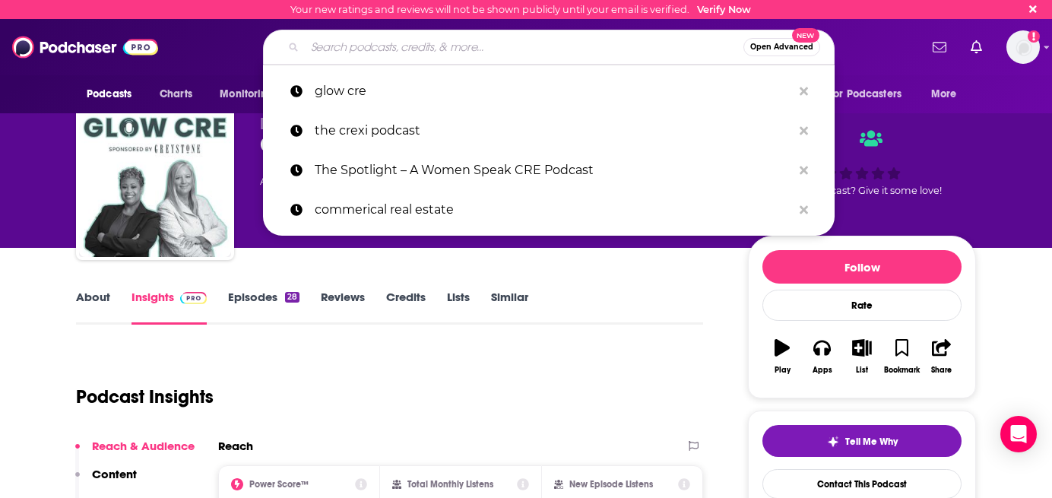
click at [542, 42] on input "Search podcasts, credits, & more..." at bounding box center [524, 47] width 439 height 24
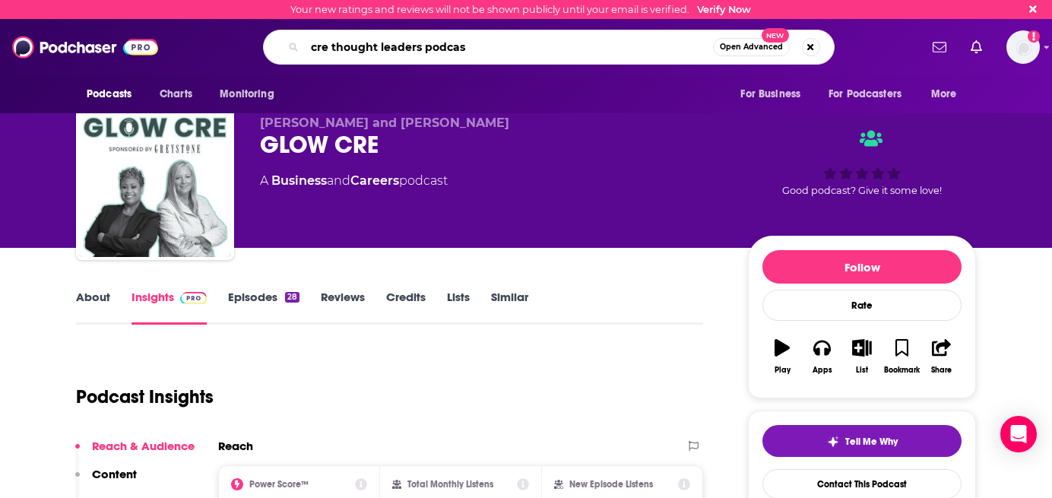
type input "cre thought leaders podcast"
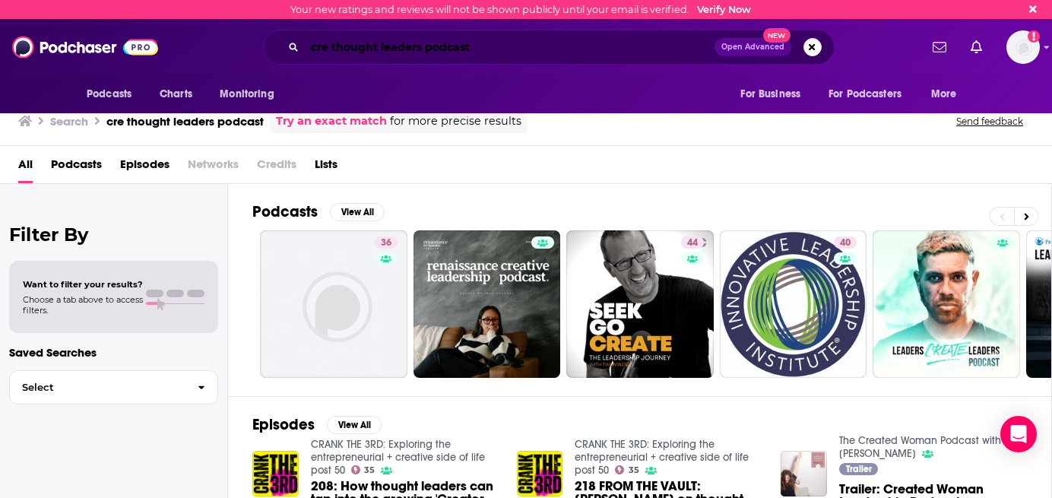
click at [465, 46] on input "cre thought leaders podcast" at bounding box center [510, 47] width 410 height 24
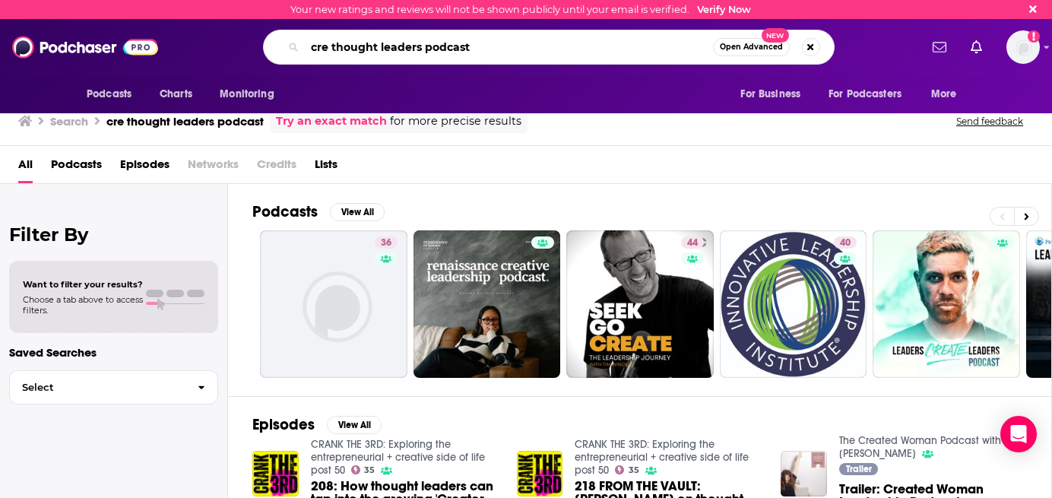
click at [465, 46] on input "cre thought leaders podcast" at bounding box center [509, 47] width 408 height 24
paste input "Artificial Intelligence Insights"
type input "Artificial Intelligence Insights"
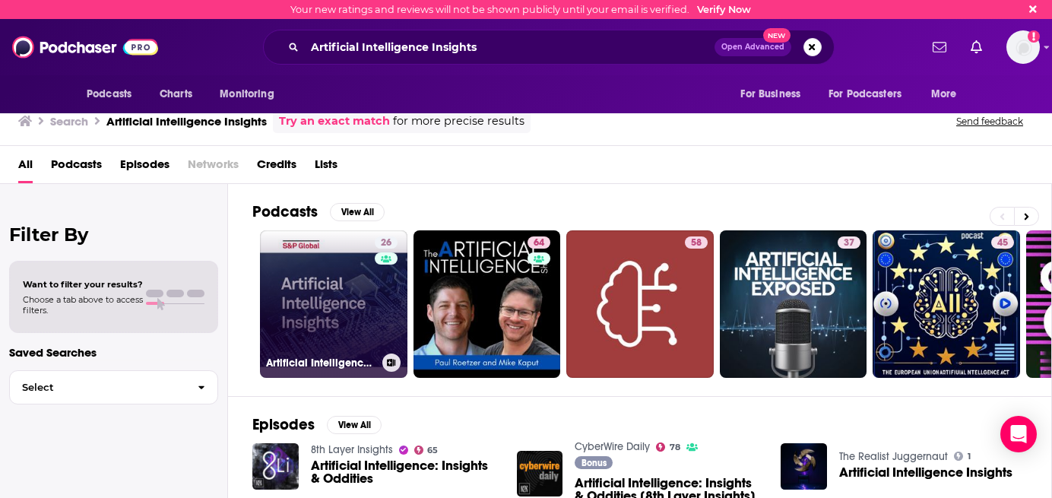
click at [334, 312] on link "26 Artificial Intelligence Insights" at bounding box center [333, 303] width 147 height 147
